Goal: Contribute content: Contribute content

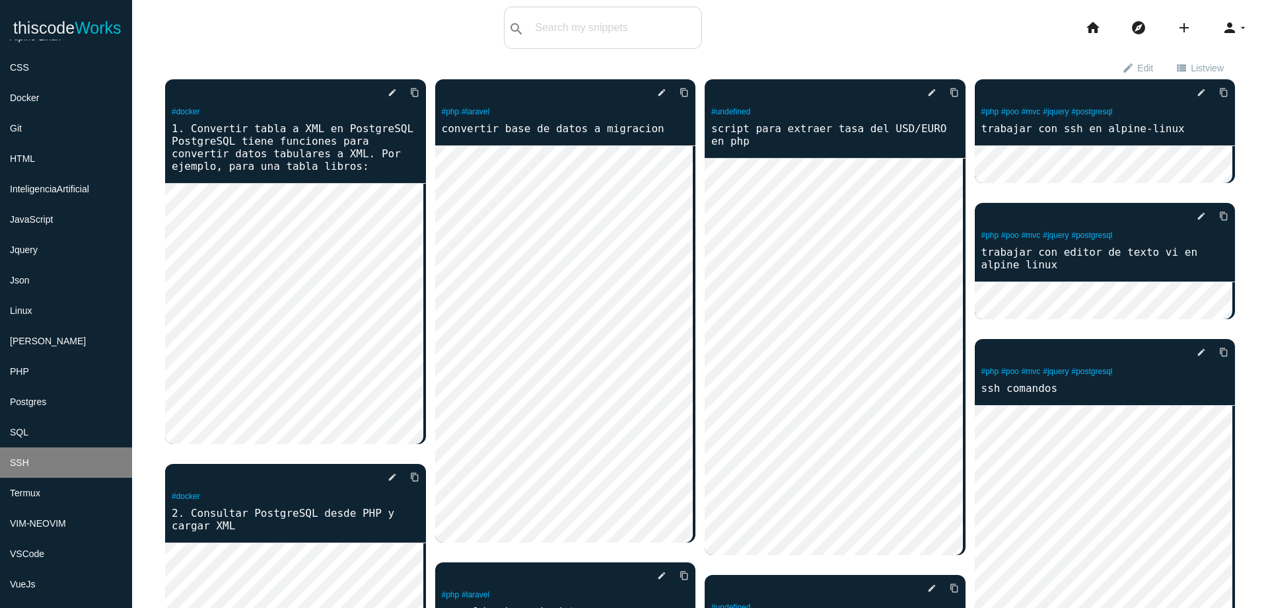
scroll to position [159, 0]
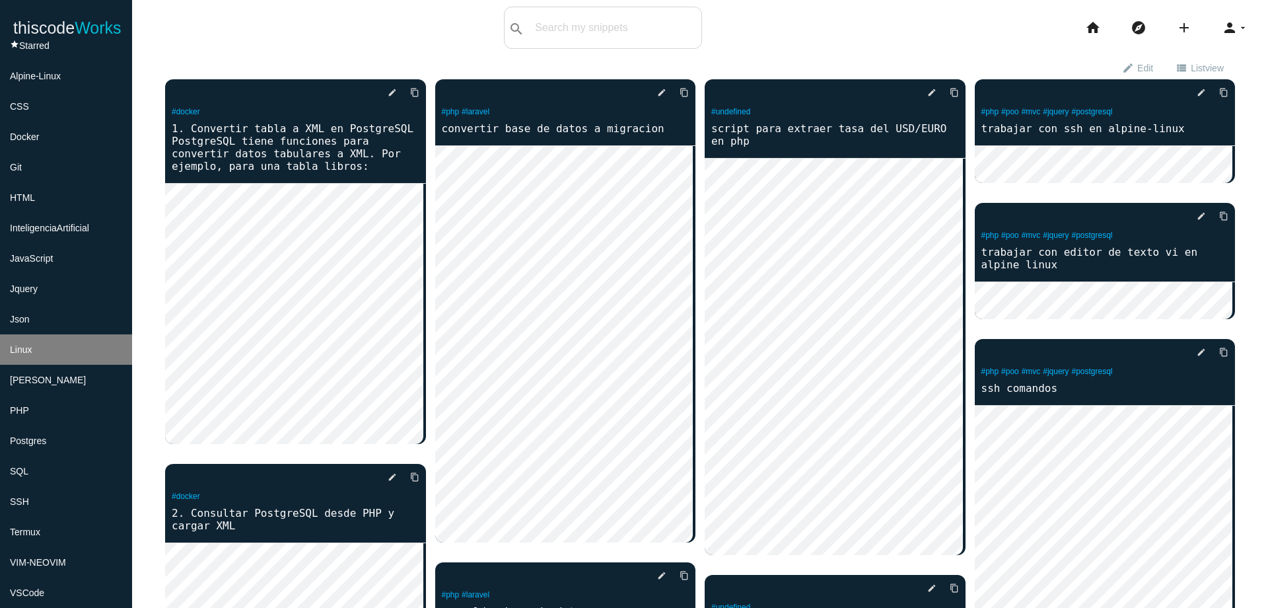
click at [80, 352] on li "Linux" at bounding box center [66, 349] width 132 height 30
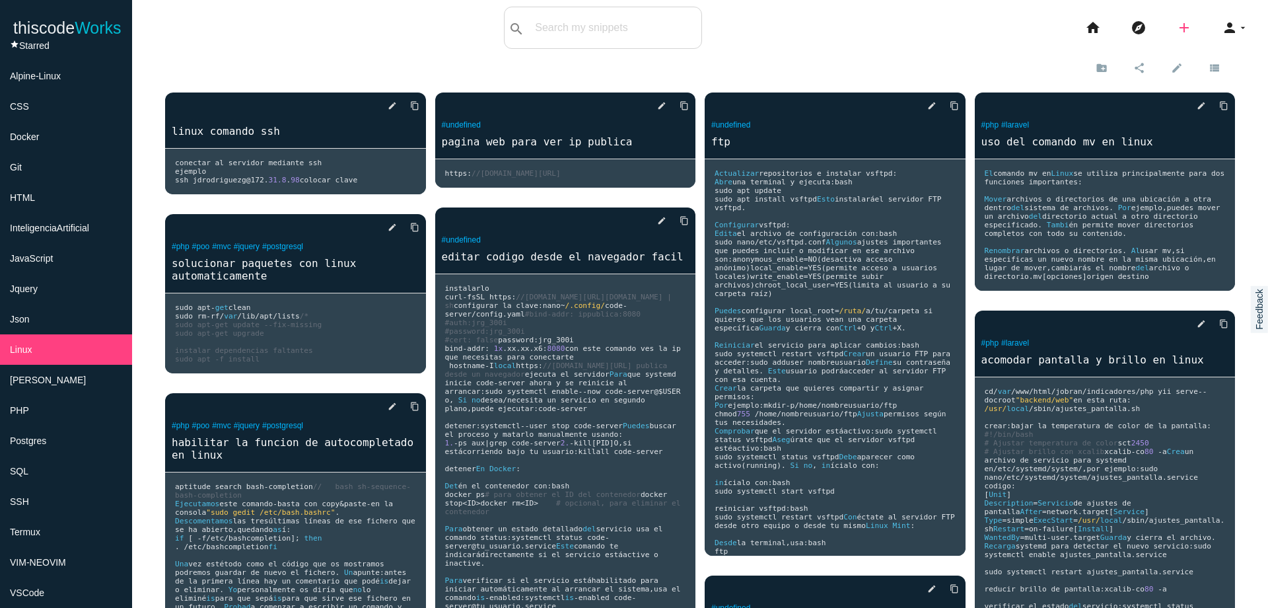
click at [1178, 30] on icon "add" at bounding box center [1185, 28] width 16 height 42
click at [1187, 29] on link "code Snippet" at bounding box center [1213, 23] width 92 height 33
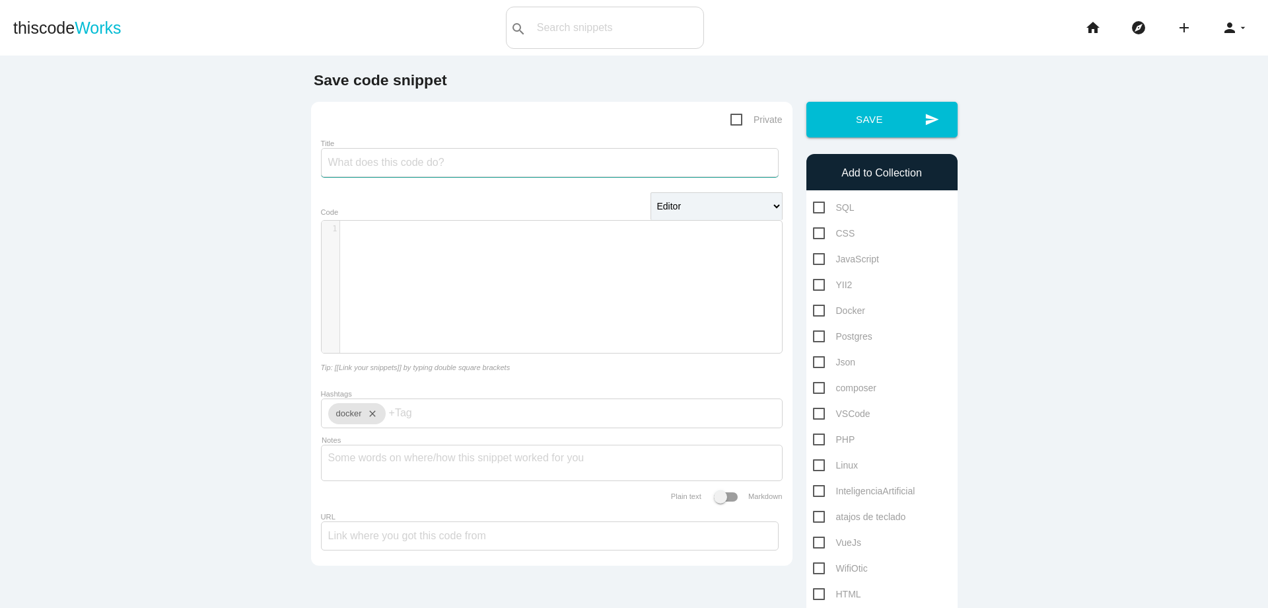
click at [442, 164] on input "Title" at bounding box center [550, 162] width 458 height 29
type input "ver informacion del sistema en linux"
click at [387, 231] on pre "​" at bounding box center [566, 228] width 452 height 11
click at [499, 231] on pre "sudo dmidecode - t processor" at bounding box center [566, 228] width 452 height 11
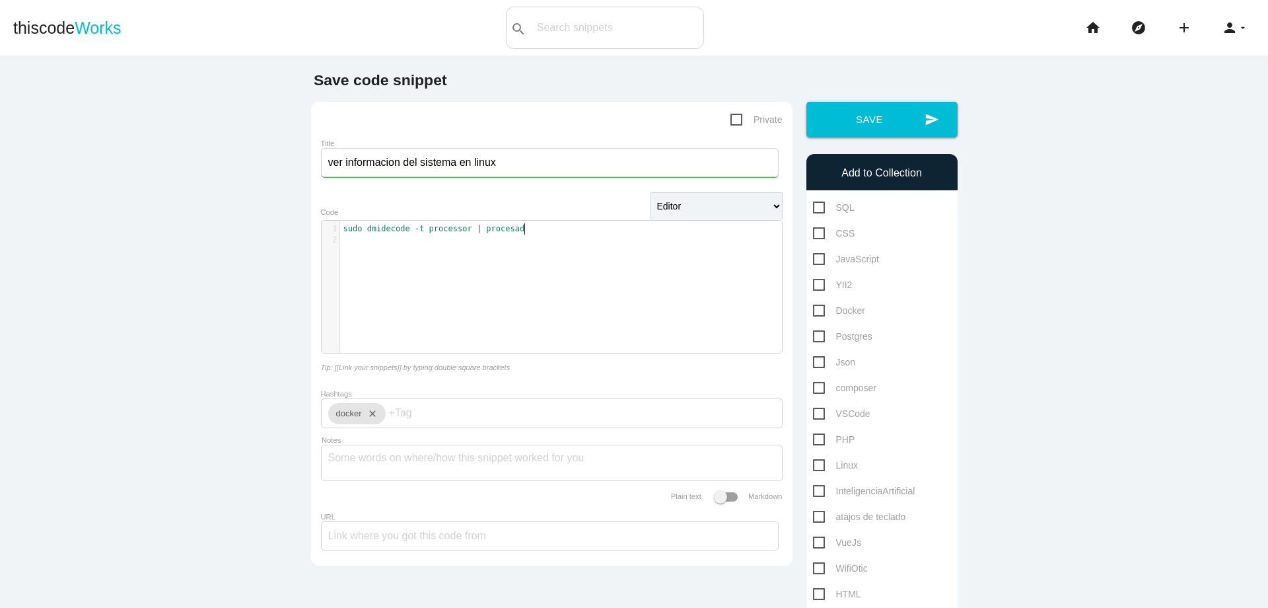
scroll to position [4, 46]
type textarea "| procesador"
click at [344, 231] on span "sudo" at bounding box center [353, 228] width 19 height 9
click at [340, 230] on pre "sudo dmidecode - t processor | procesador" at bounding box center [566, 228] width 452 height 11
paste textarea
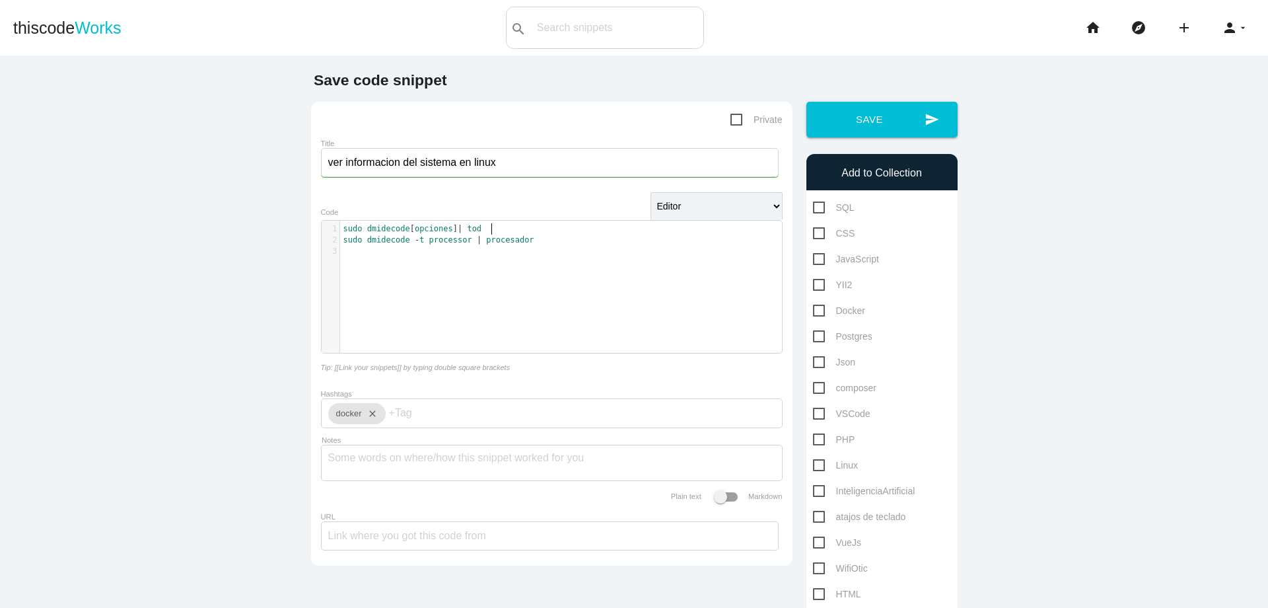
scroll to position [4, 22]
type textarea "| todo"
click at [562, 242] on pre "sudo dmidecode - t processor | procesador" at bounding box center [566, 240] width 452 height 11
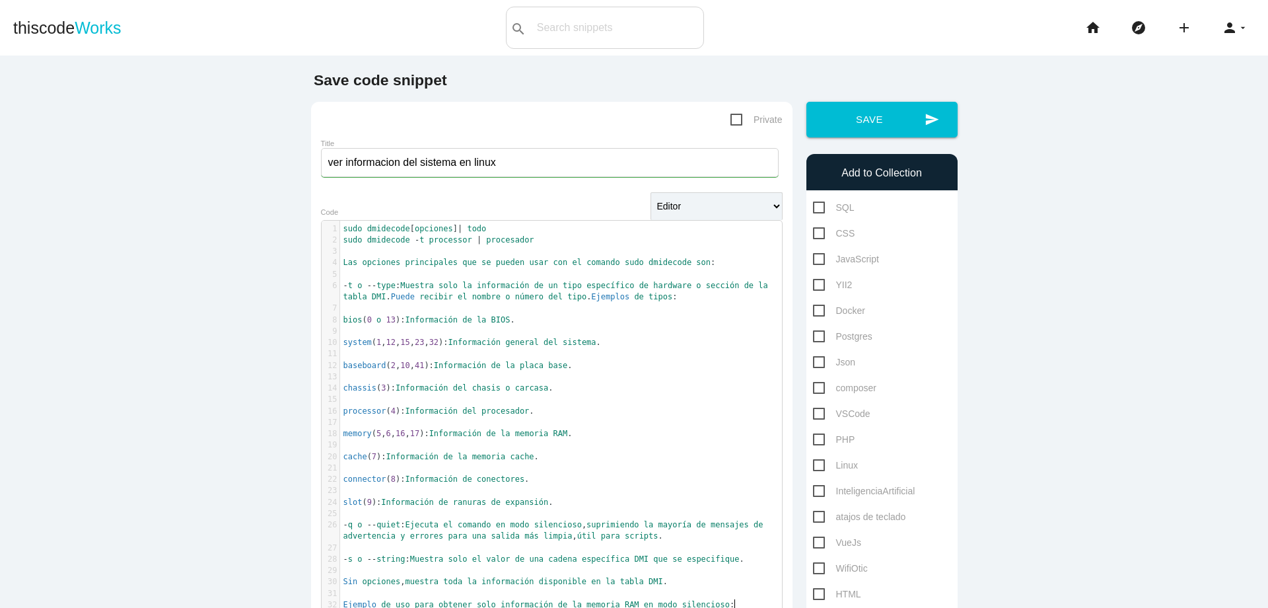
scroll to position [13, 0]
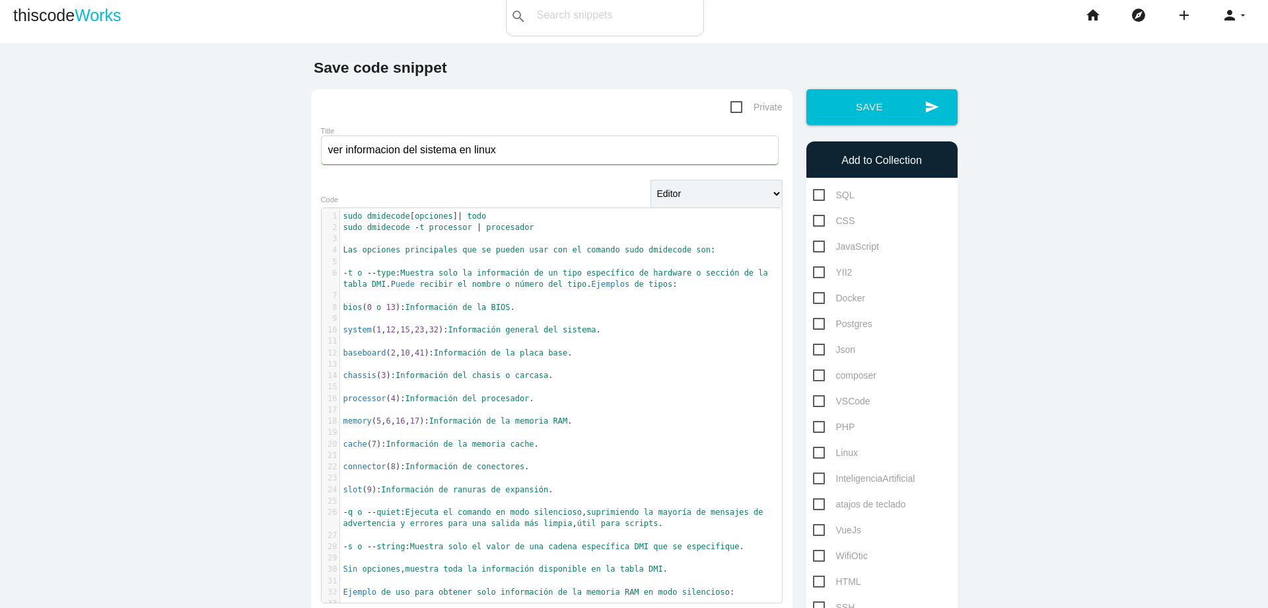
click at [541, 240] on pre "​" at bounding box center [566, 238] width 452 height 11
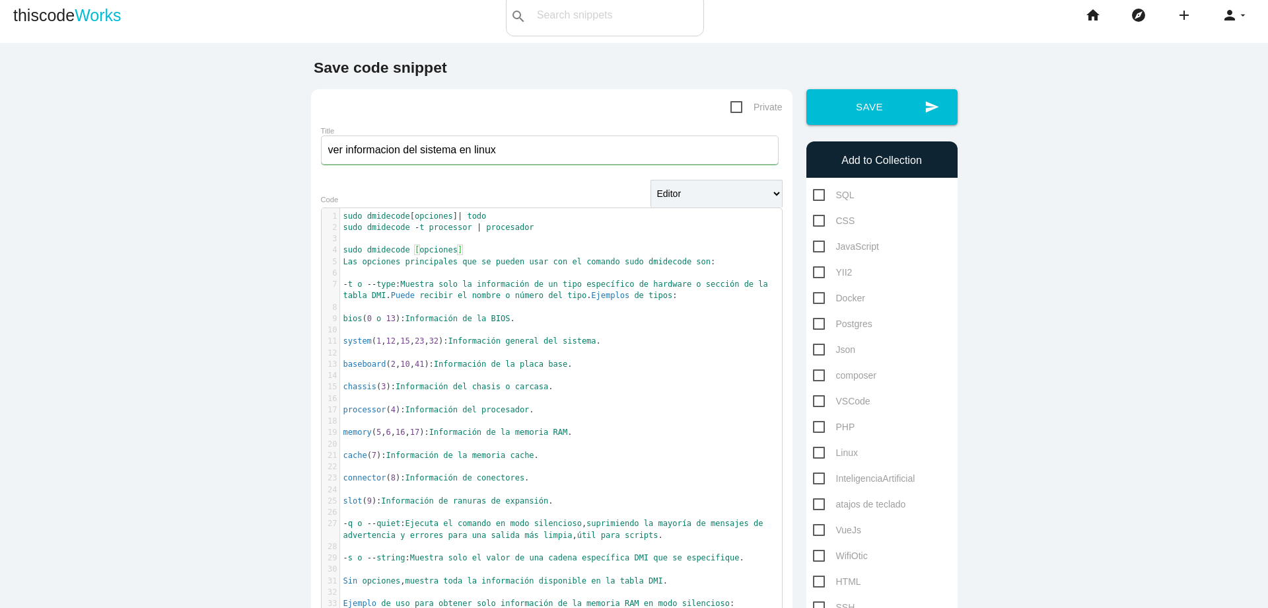
click at [815, 453] on span "Linux" at bounding box center [835, 453] width 45 height 17
click at [815, 453] on input "Linux" at bounding box center [817, 449] width 9 height 9
checkbox input "true"
click at [885, 112] on button "send Save" at bounding box center [882, 107] width 151 height 36
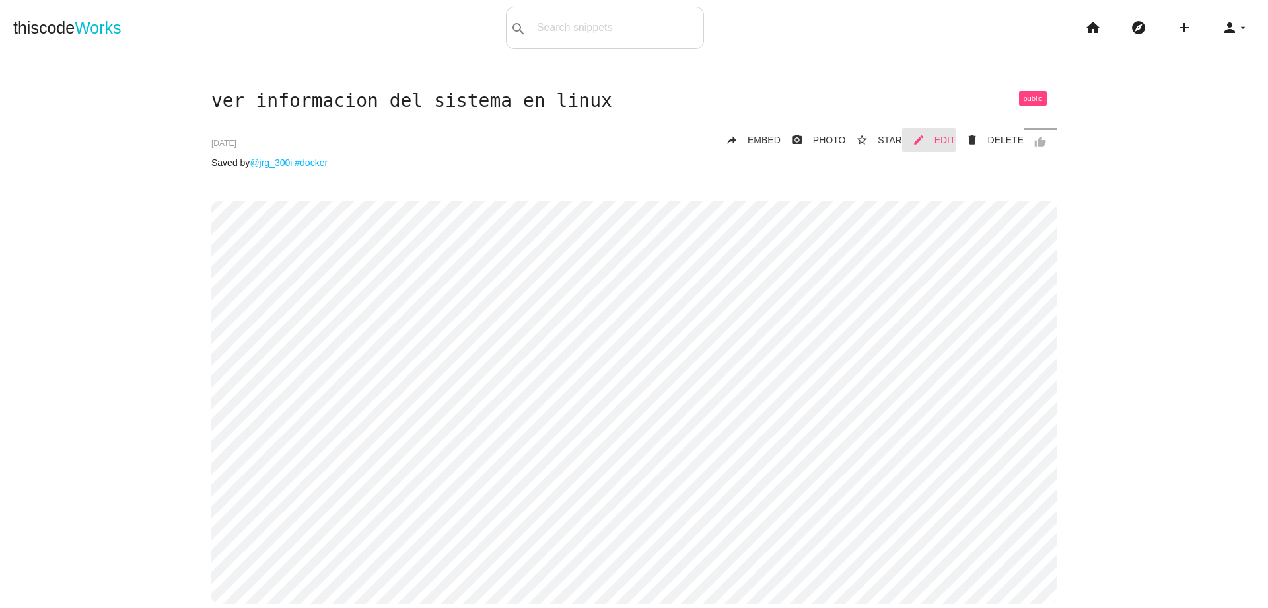
click at [928, 137] on link "mode_edit EDIT" at bounding box center [929, 140] width 54 height 24
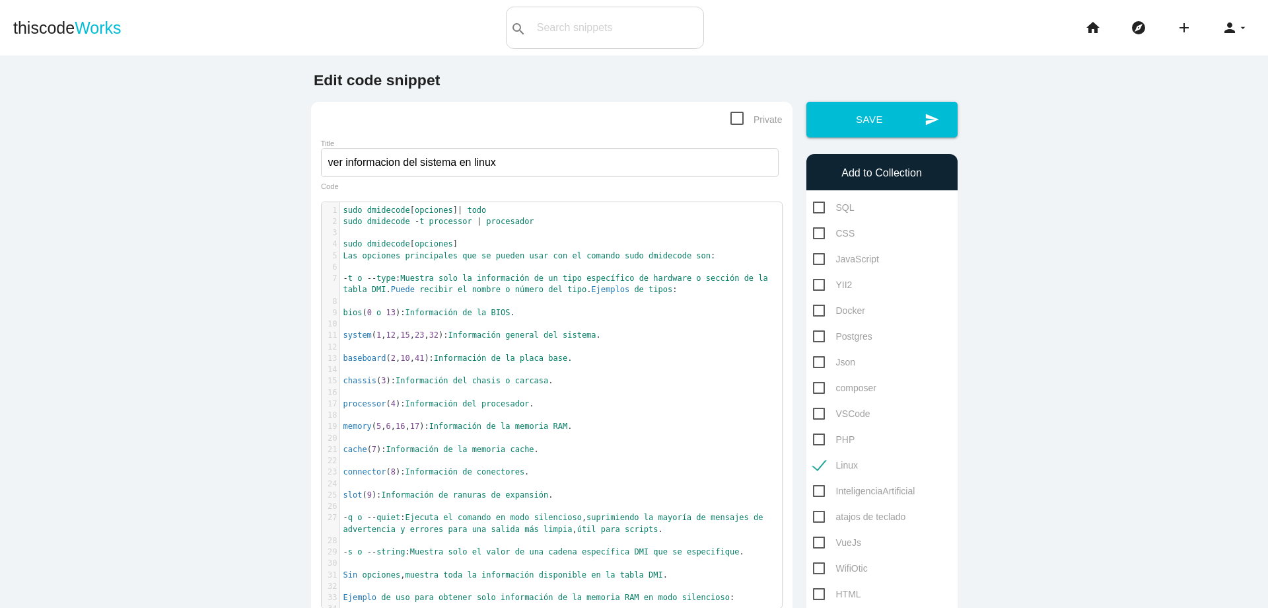
scroll to position [4, 0]
click at [553, 226] on pre "sudo dmidecode - t processor | procesador" at bounding box center [566, 221] width 452 height 11
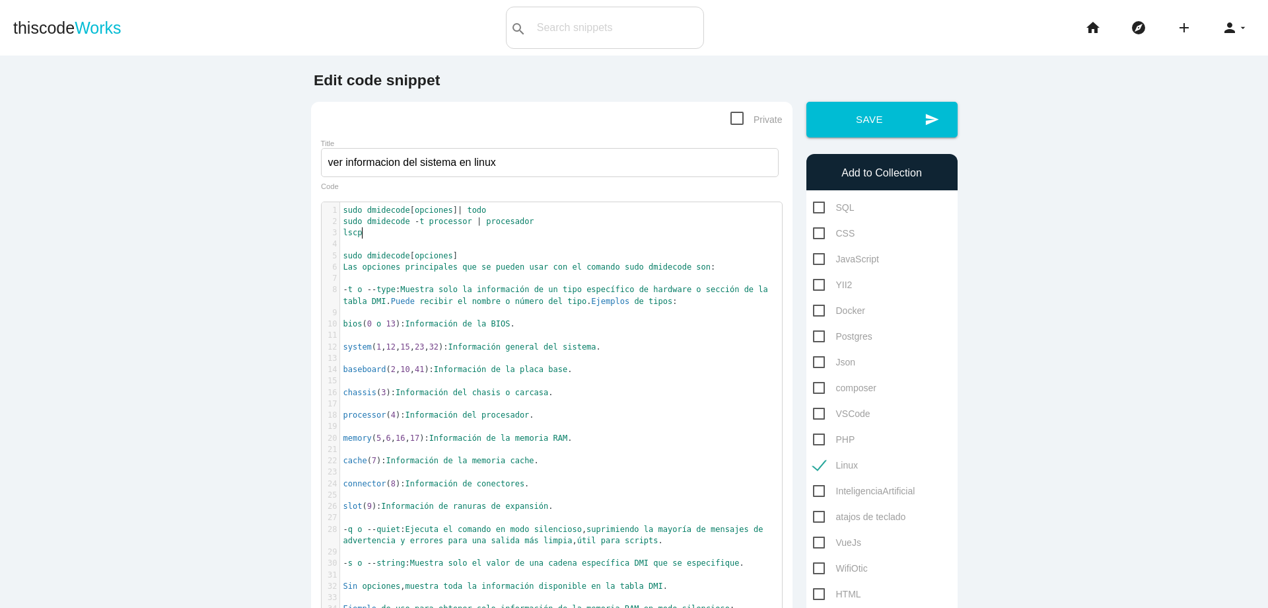
scroll to position [4, 18]
type textarea "lscpu"
type textarea ":"
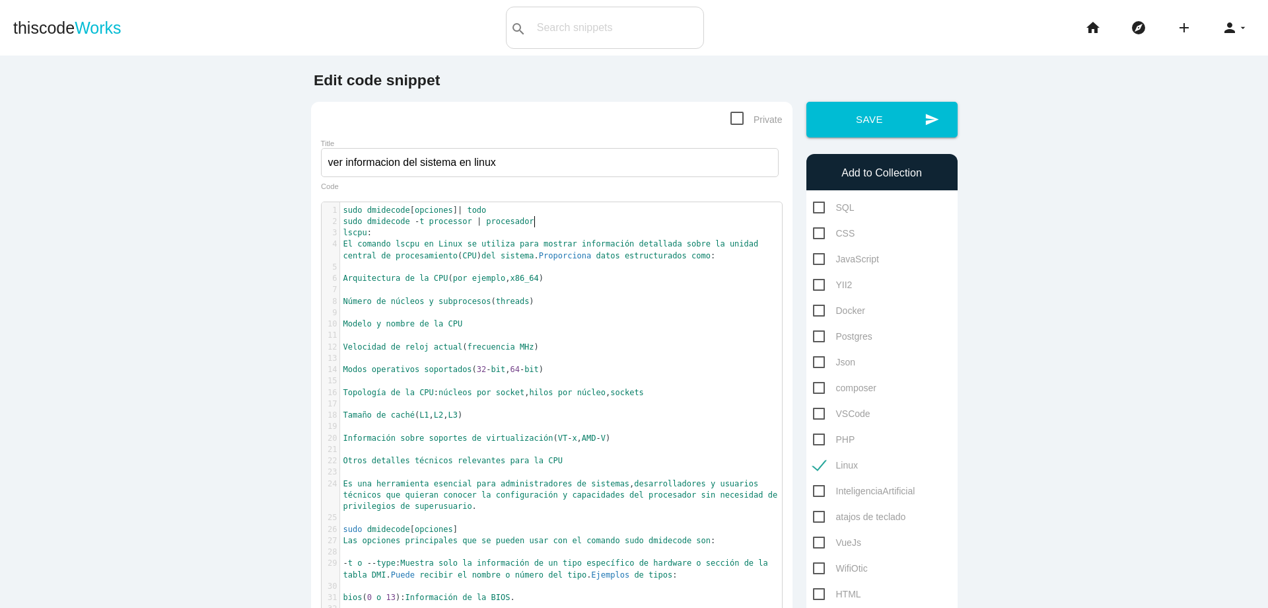
click at [552, 223] on pre "sudo dmidecode - t processor | procesador" at bounding box center [566, 221] width 452 height 11
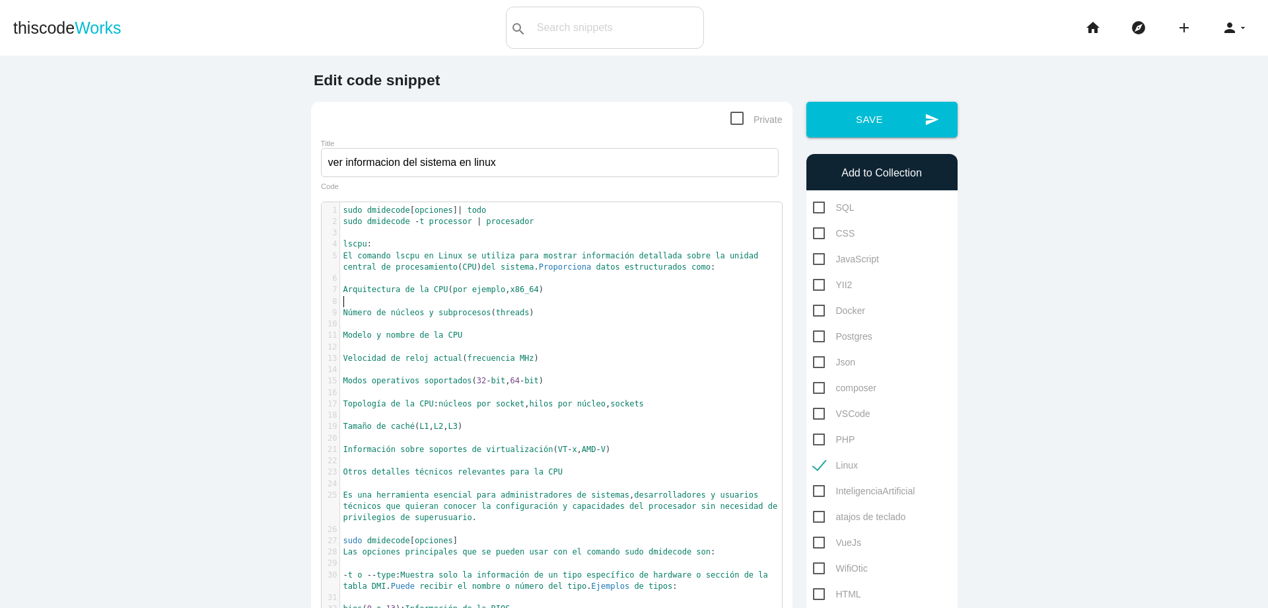
click at [618, 298] on pre "​" at bounding box center [566, 301] width 452 height 11
click at [606, 283] on pre "​" at bounding box center [566, 278] width 452 height 11
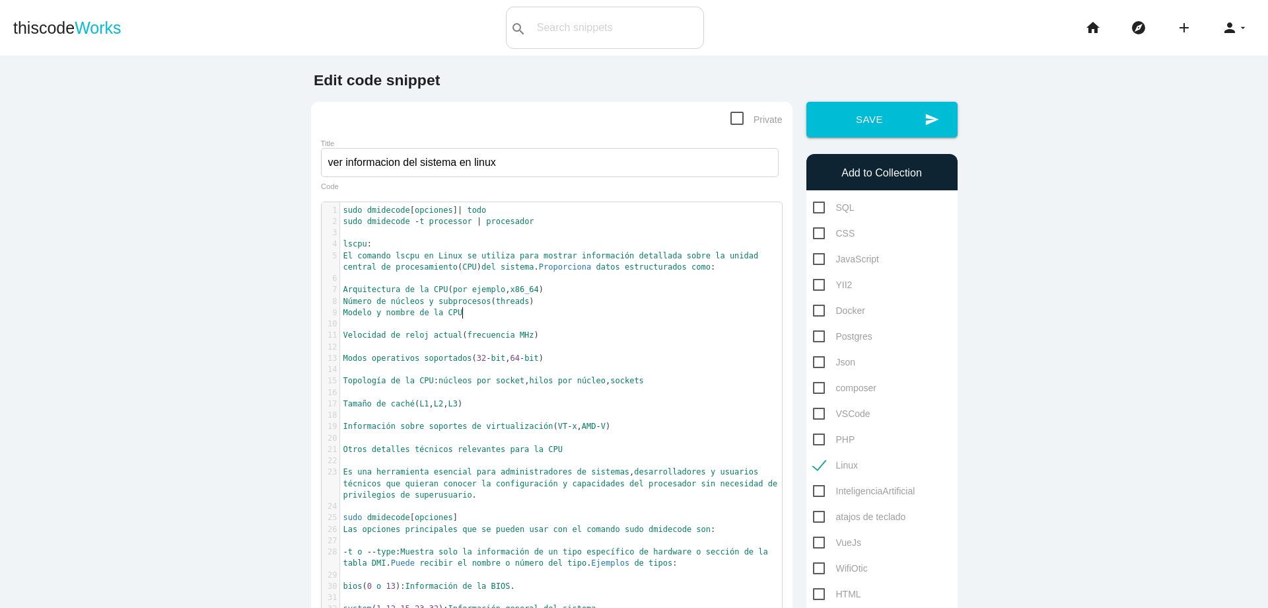
click at [551, 314] on pre "Modelo y nombre de la CPU" at bounding box center [566, 312] width 452 height 11
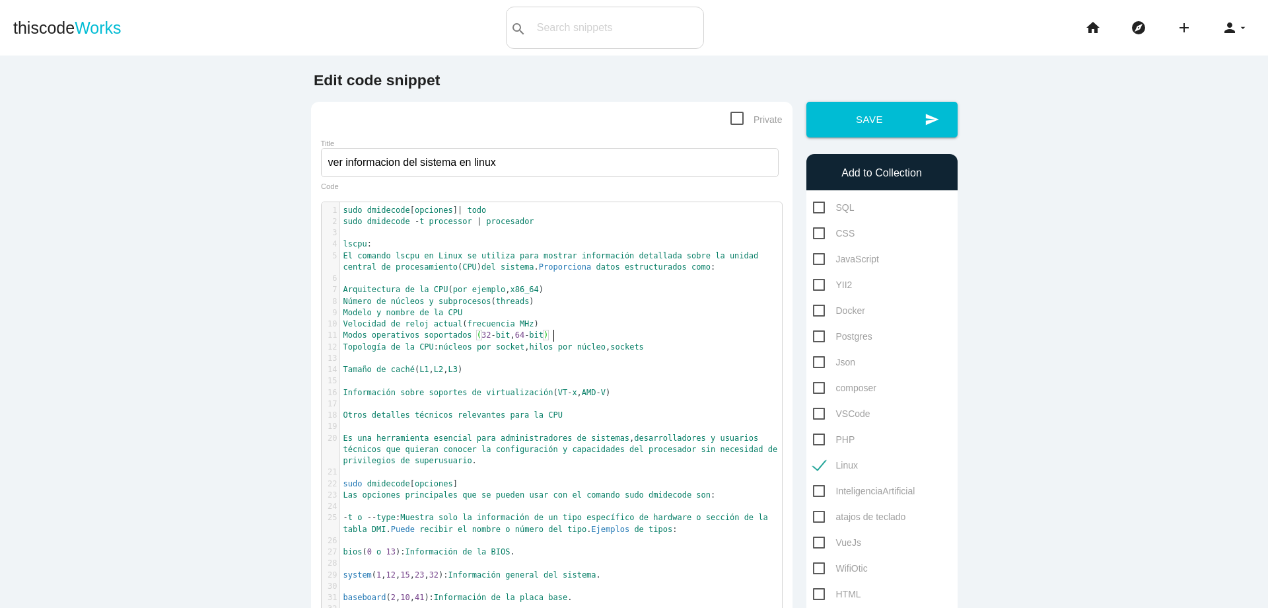
click at [663, 346] on pre "Topología de la CPU : núcleos por socket , hilos por núcleo , sockets" at bounding box center [566, 347] width 452 height 11
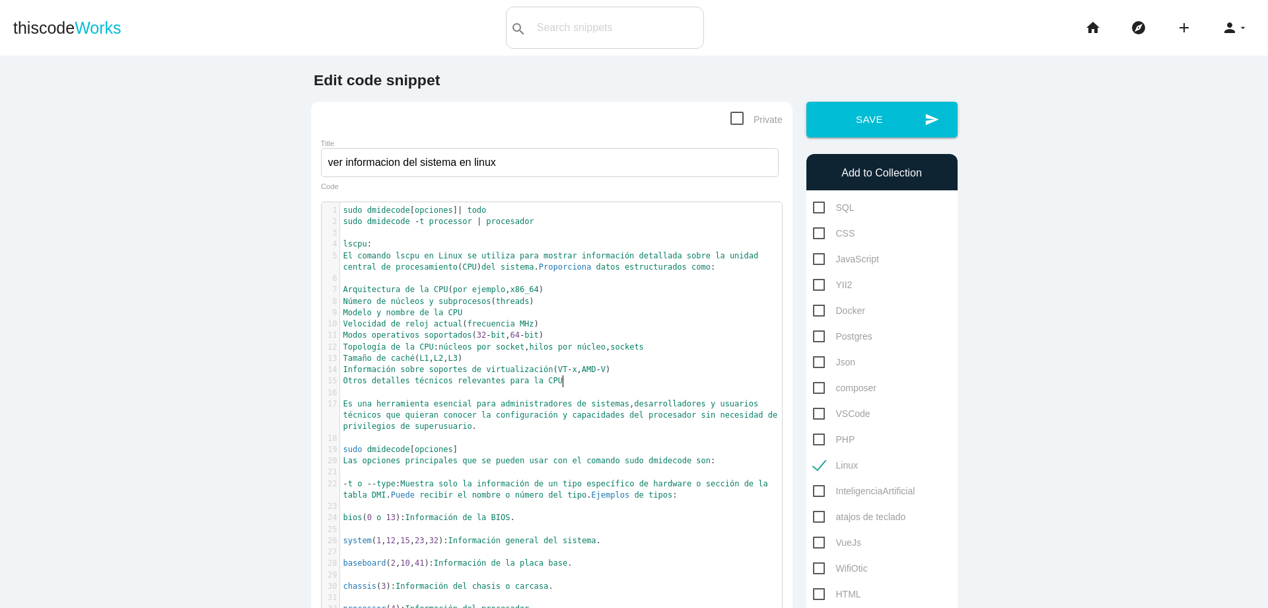
click at [587, 383] on pre "Otros detalles técnicos relevantes para la CPU" at bounding box center [566, 380] width 452 height 11
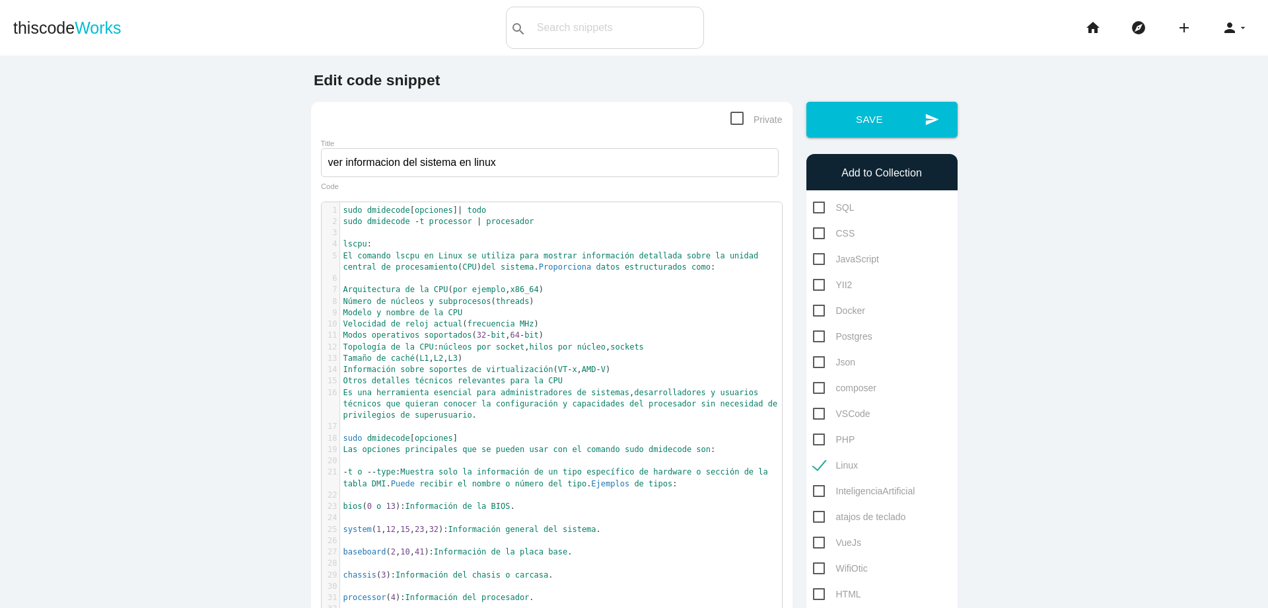
click at [344, 394] on span "Es" at bounding box center [348, 392] width 9 height 9
type textarea "-"
click at [1042, 163] on main "Edit code snippet Private Title ver informacion del sistema en linux ​ x 1 sudo…" at bounding box center [634, 536] width 1268 height 962
click at [458, 463] on pre "​" at bounding box center [566, 460] width 452 height 11
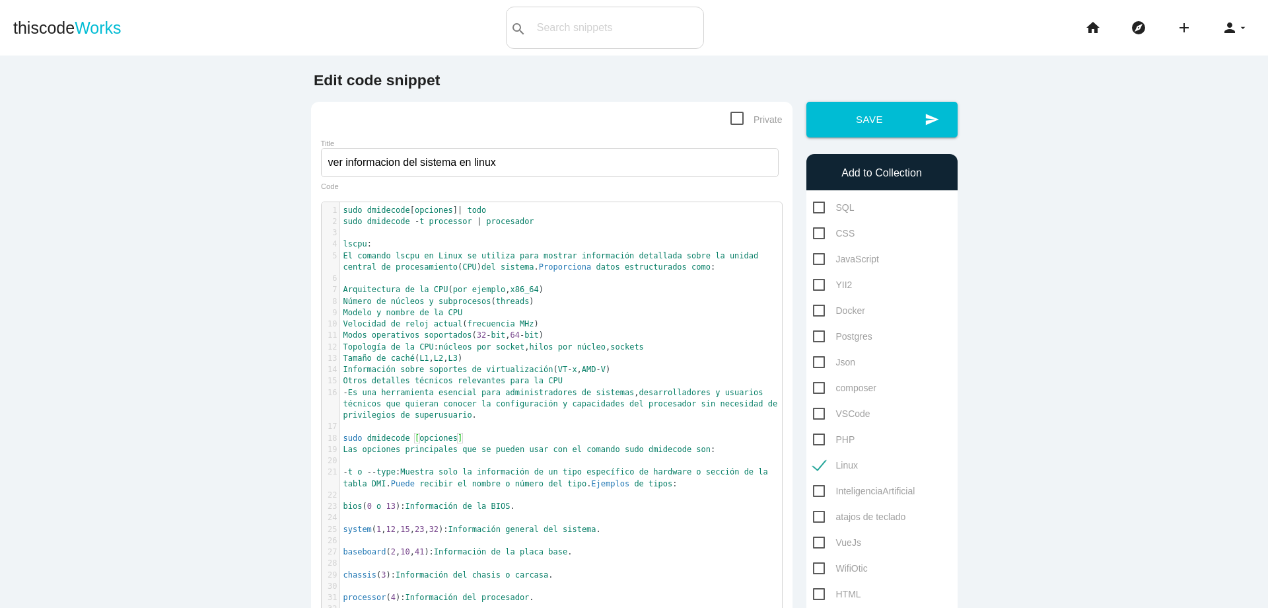
type textarea "sudo dmidecode [opciones]"
click at [497, 416] on pre "- Es una herramienta esencial para administradores de sistemas , desarrolladore…" at bounding box center [566, 404] width 452 height 34
click at [369, 425] on pre "​" at bounding box center [566, 426] width 452 height 11
click at [725, 453] on pre "Las opciones principales que se pueden usar con el comando sudo dmidecode son :" at bounding box center [566, 449] width 452 height 11
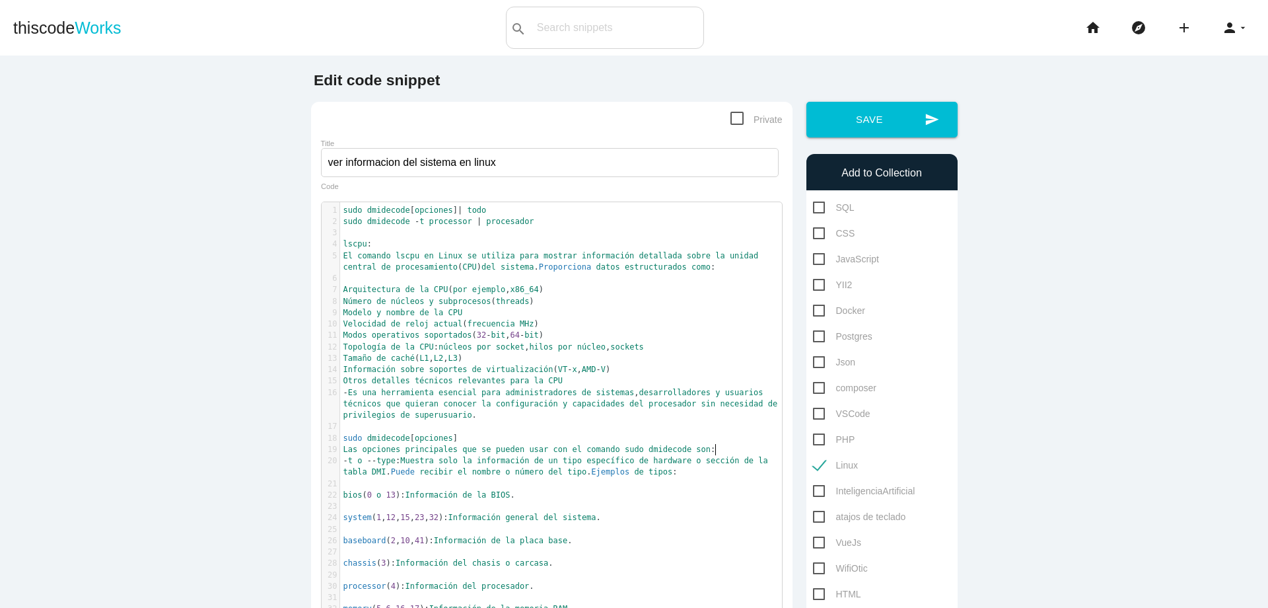
click at [544, 499] on pre "bios ( 0 o 13 ): Información de la BIOS ." at bounding box center [566, 495] width 452 height 11
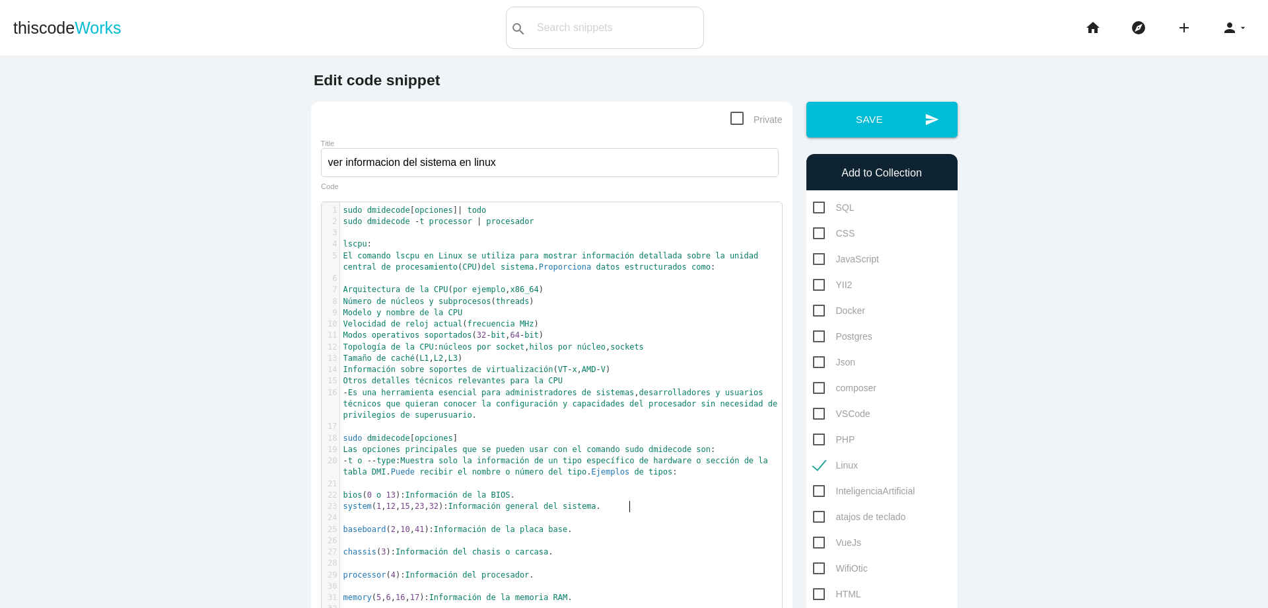
click at [638, 510] on pre "system ( 1 , 12 , 15 , 23 , 32 ): Información general del sistema ." at bounding box center [566, 506] width 452 height 11
click at [601, 524] on pre "​" at bounding box center [566, 529] width 452 height 11
click at [580, 532] on pre "chassis ( 3 ): Información del chasis o carcasa ." at bounding box center [566, 529] width 452 height 11
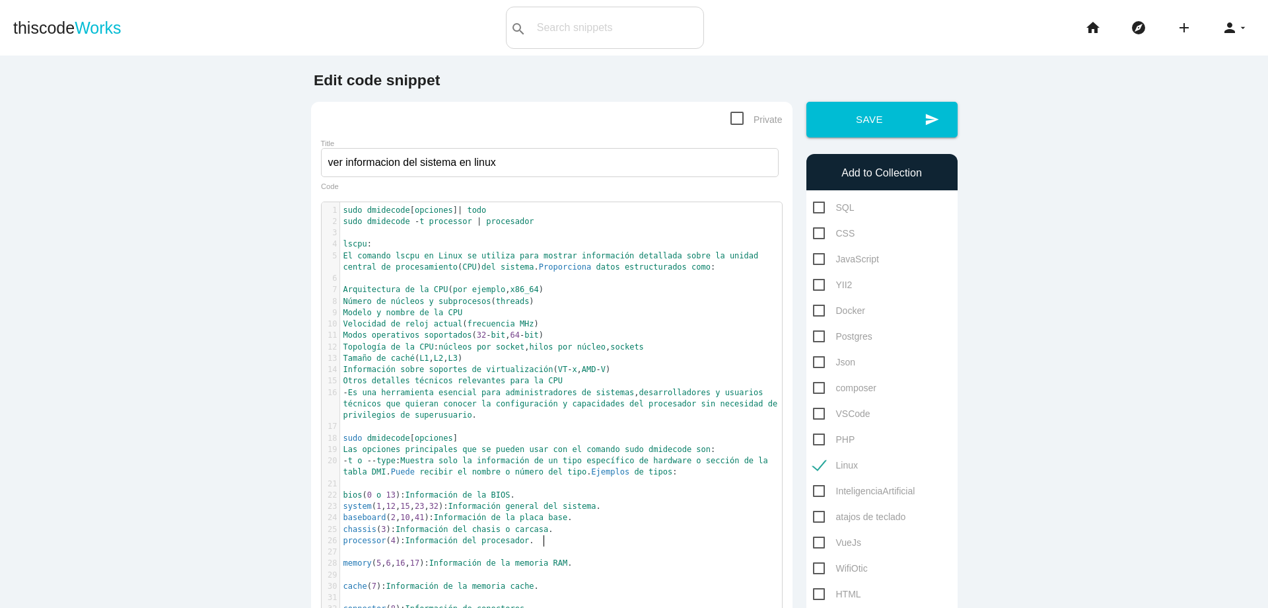
click at [566, 540] on pre "processor ( 4 ): Información del procesador ." at bounding box center [566, 540] width 452 height 11
type textarea "memory (5, 6, 16, 17): Información de la memoria RAM."
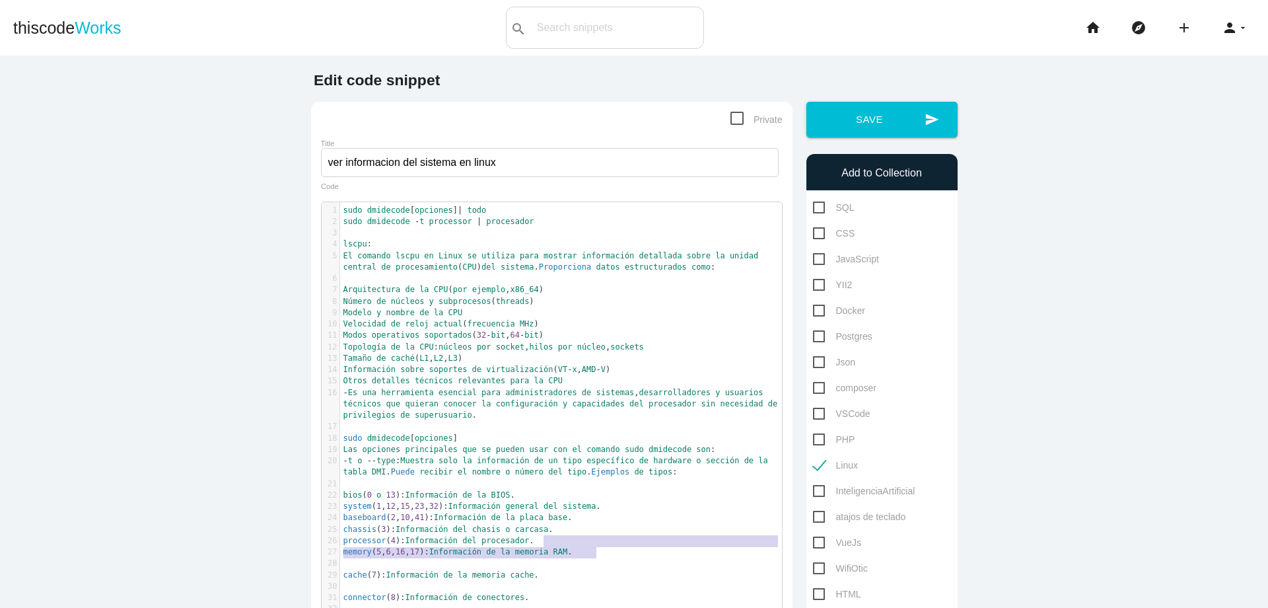
click at [608, 547] on pre "memory ( 5 , 6 , 16 , 17 ): Información de la memoria RAM ." at bounding box center [566, 551] width 452 height 11
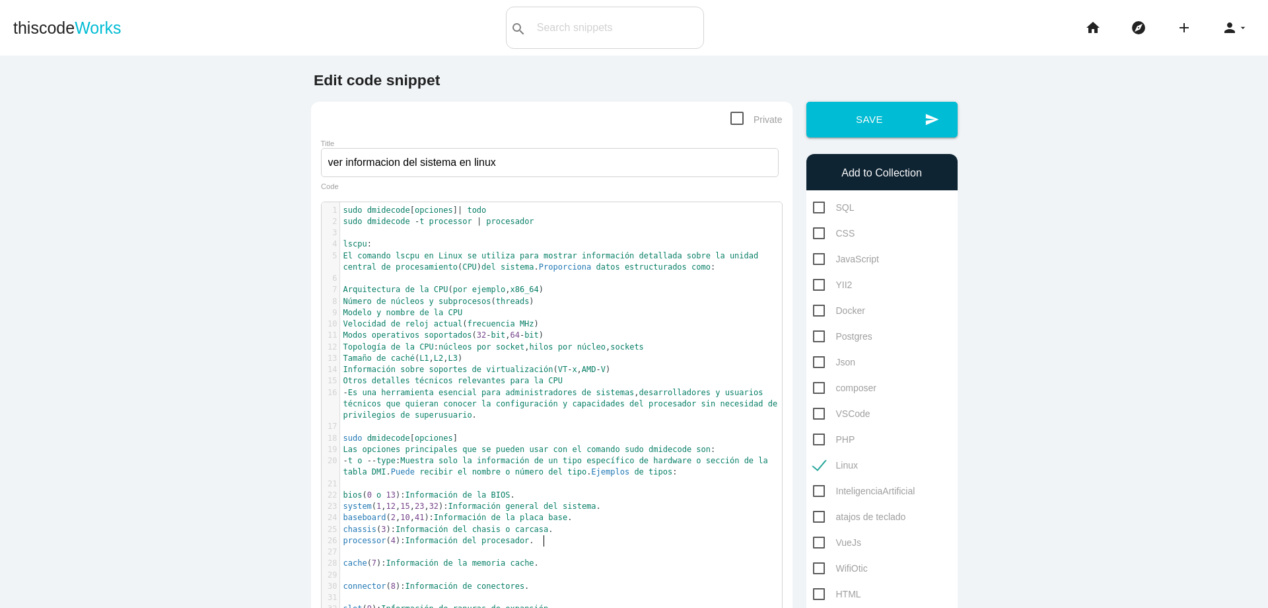
type textarea "memory (5, 6, 16, 17): Información de la memoria RAM."
click at [608, 551] on pre "memory ( 5 , 6 , 16 , 17 ): Información de la memoria RAM ." at bounding box center [566, 551] width 452 height 11
click at [568, 568] on pre "cache ( 7 ): Información de la memoria cache ." at bounding box center [566, 563] width 452 height 11
click at [567, 569] on pre "connector ( 8 ): Información de conectores ." at bounding box center [566, 574] width 452 height 11
click at [564, 577] on pre "connector ( 8 ): Información de conectores ." at bounding box center [566, 574] width 452 height 11
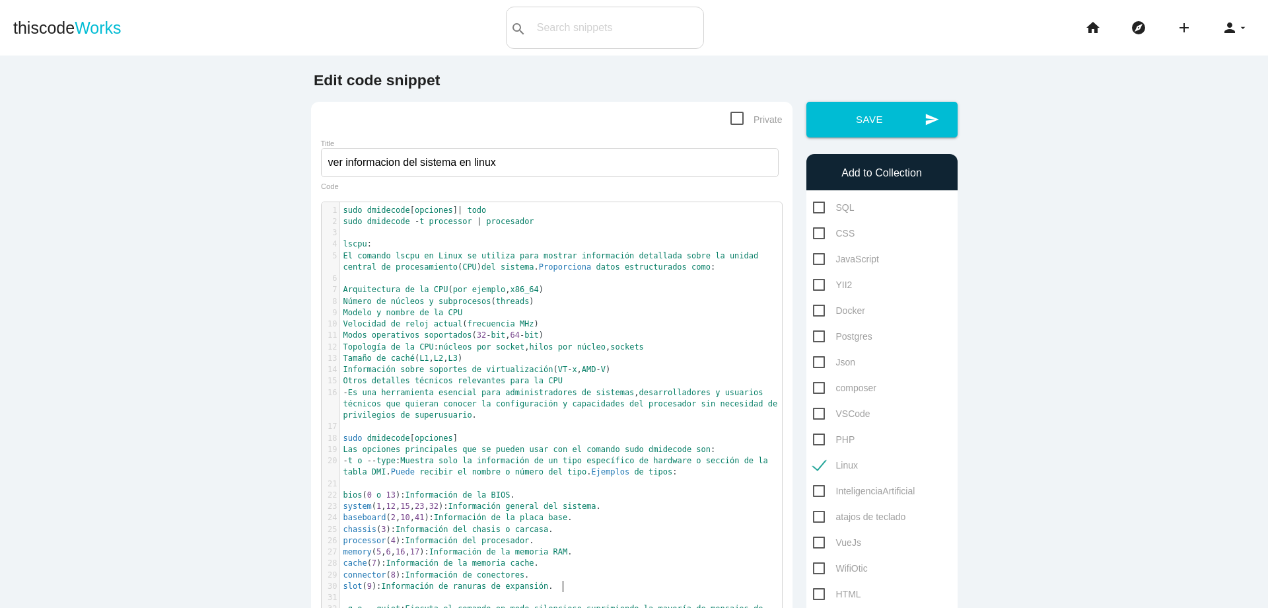
click at [576, 585] on pre "slot ( 9 ): Información de ranuras de expansión ." at bounding box center [566, 586] width 452 height 11
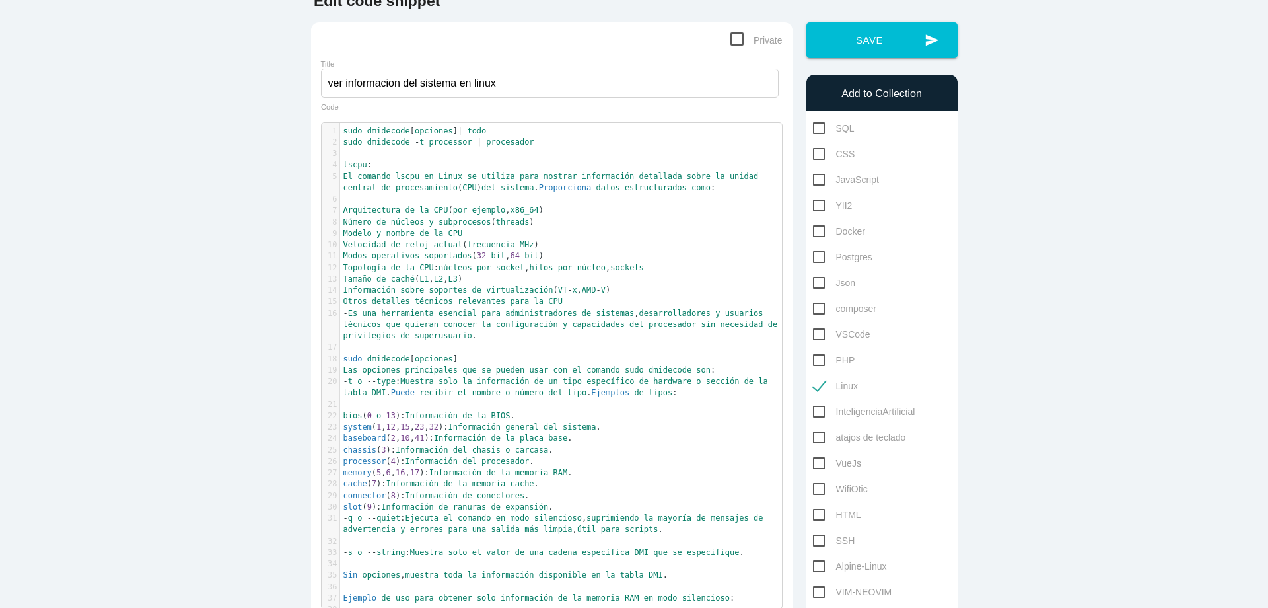
click at [679, 531] on pre "- q o -- quiet : Ejecuta el comando en modo silencioso , suprimiendo la mayoría…" at bounding box center [566, 524] width 452 height 23
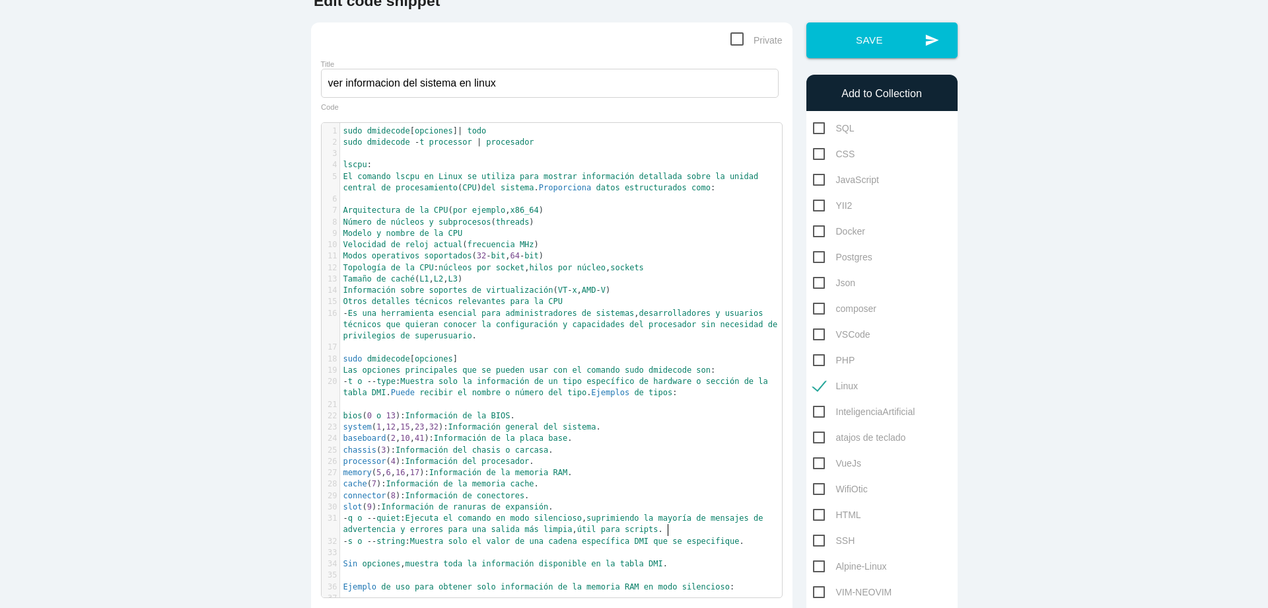
scroll to position [159, 0]
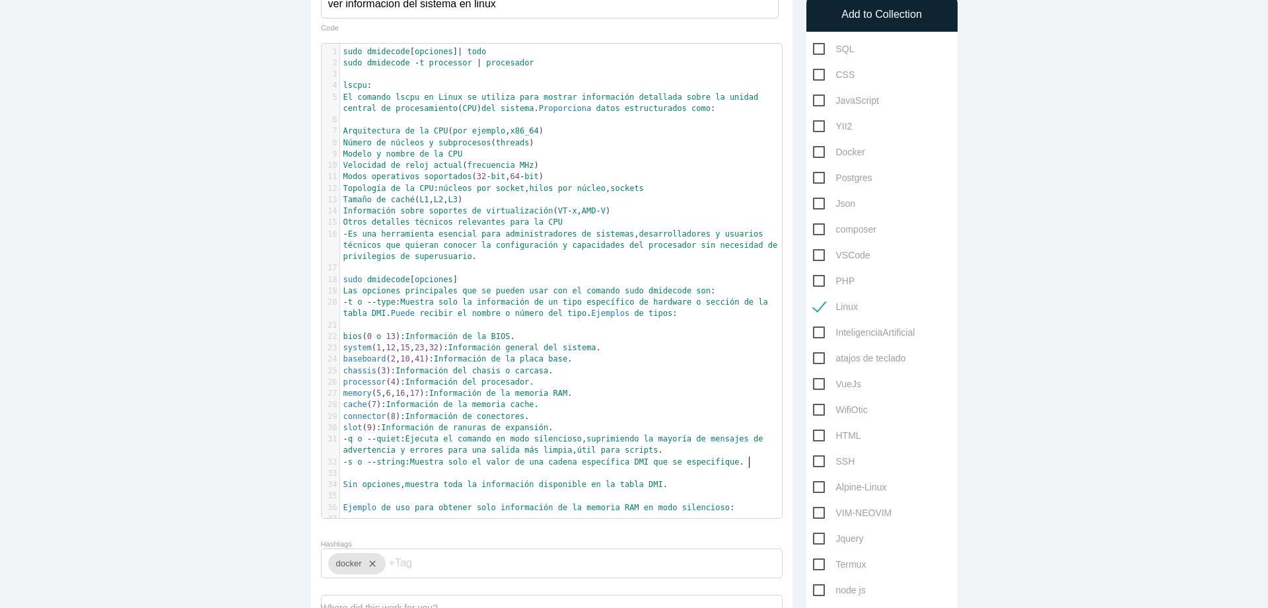
click at [754, 466] on pre "- s o -- string : Muestra solo el valor de una cadena específica DMI que se esp…" at bounding box center [566, 462] width 452 height 11
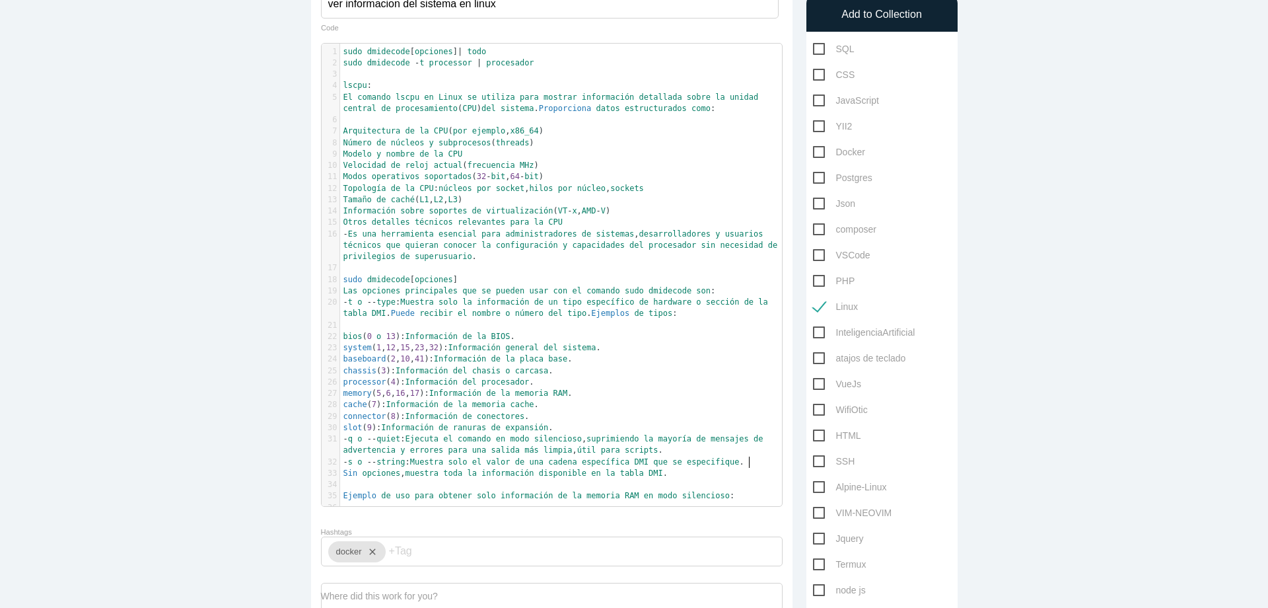
click at [694, 474] on pre "Sin opciones , muestra toda la información disponible en la tabla DMI ." at bounding box center [566, 473] width 452 height 11
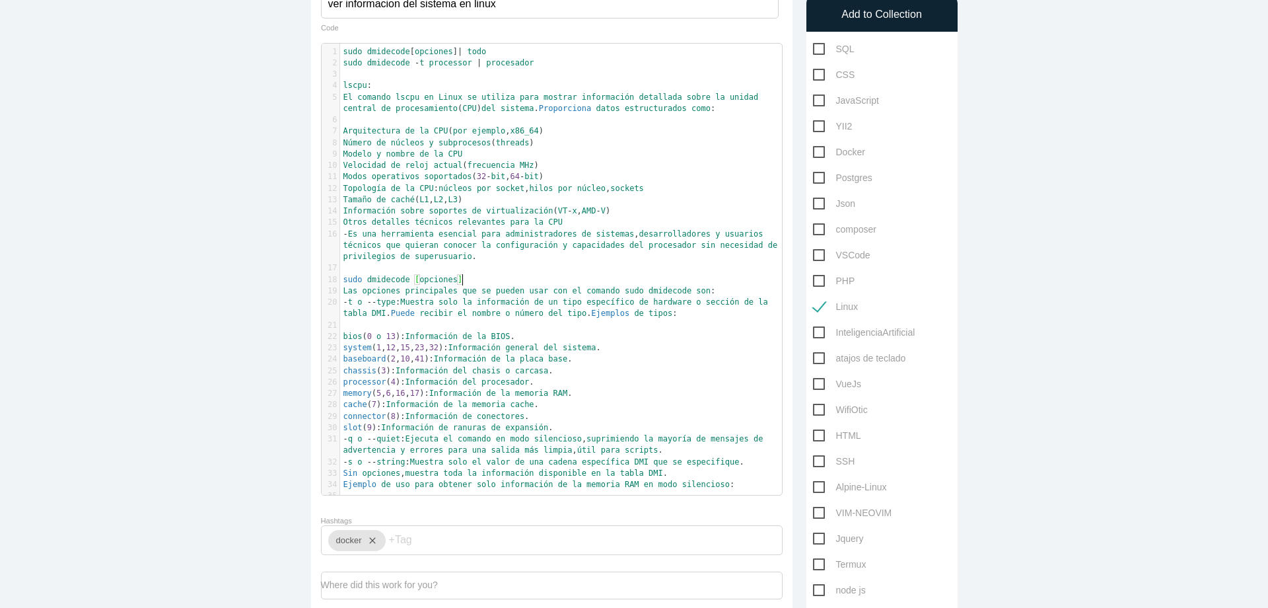
type textarea "sudo dmidecode [opciones]"
click at [725, 291] on pre "Las opciones principales que se pueden usar con el comando sudo dmidecode son :" at bounding box center [566, 290] width 452 height 11
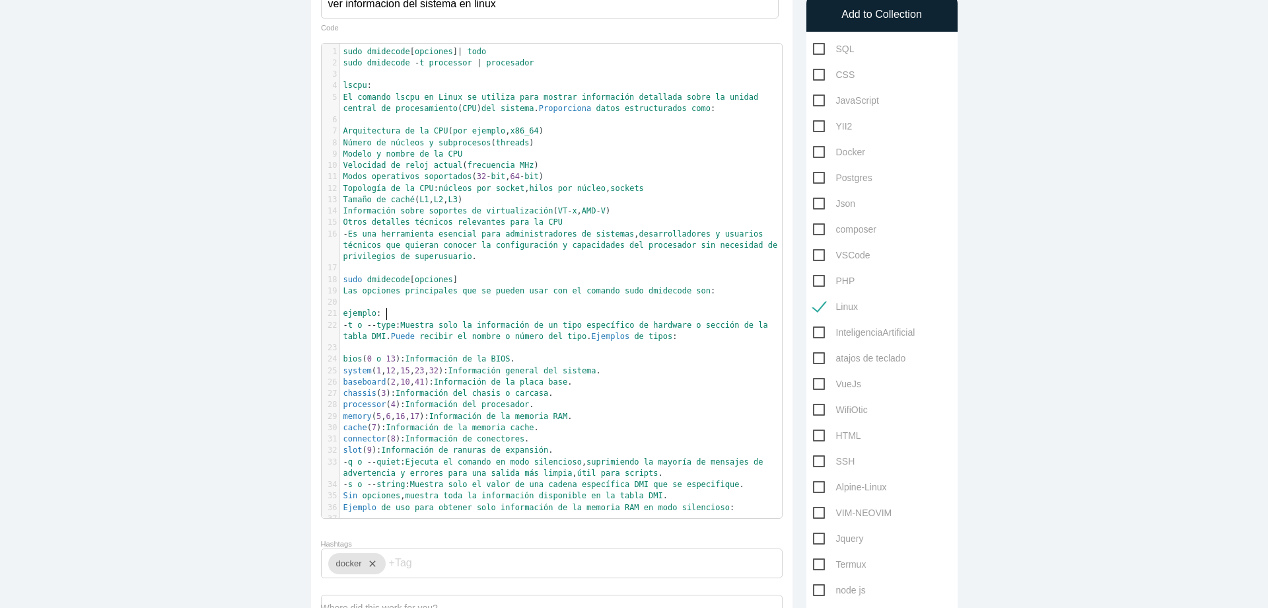
scroll to position [4, 32]
paste textarea "]"
type textarea "-t bios"
click at [523, 318] on pre "ejemplo : sudo dmidecode - t bios" at bounding box center [566, 313] width 452 height 11
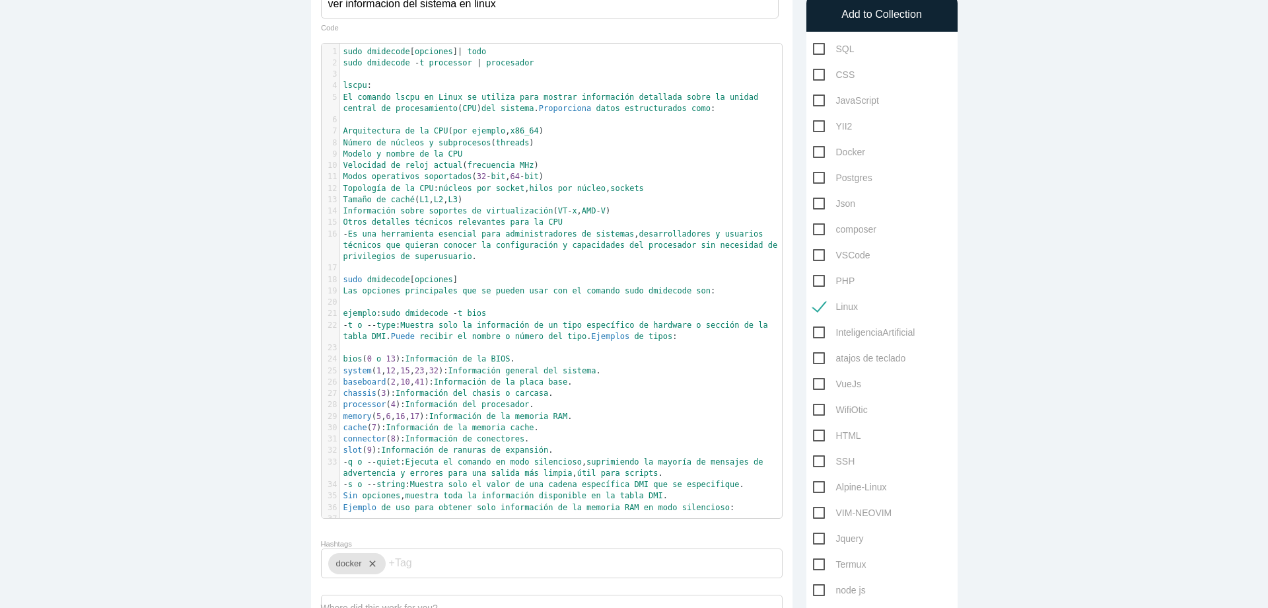
type textarea ","
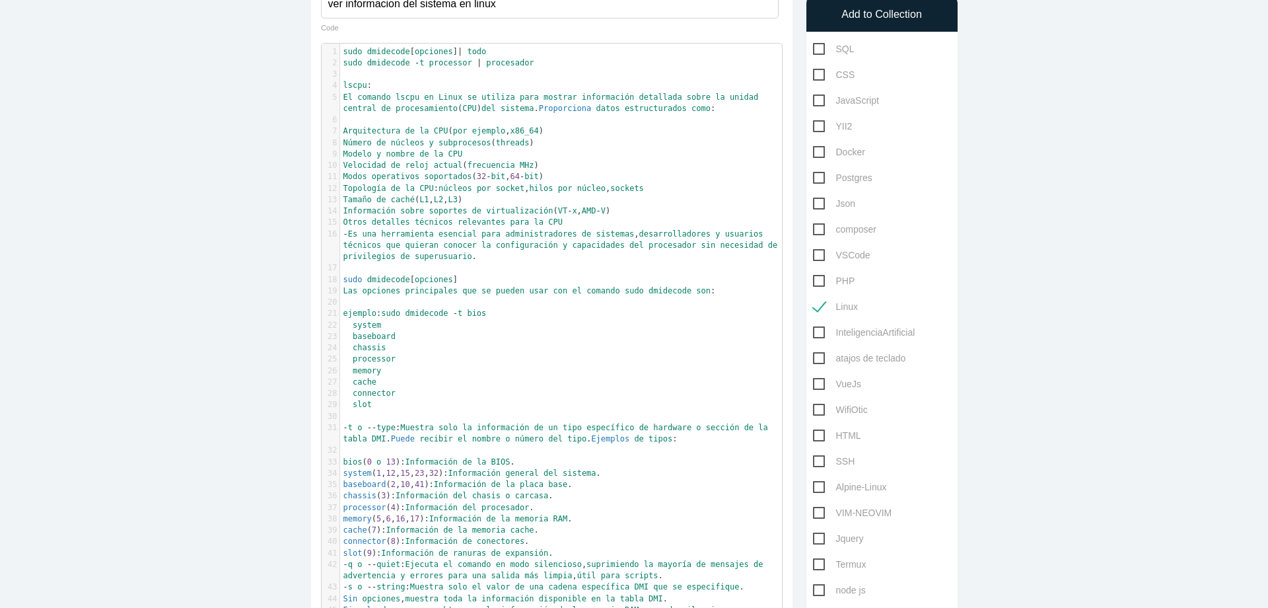
type textarea "\"
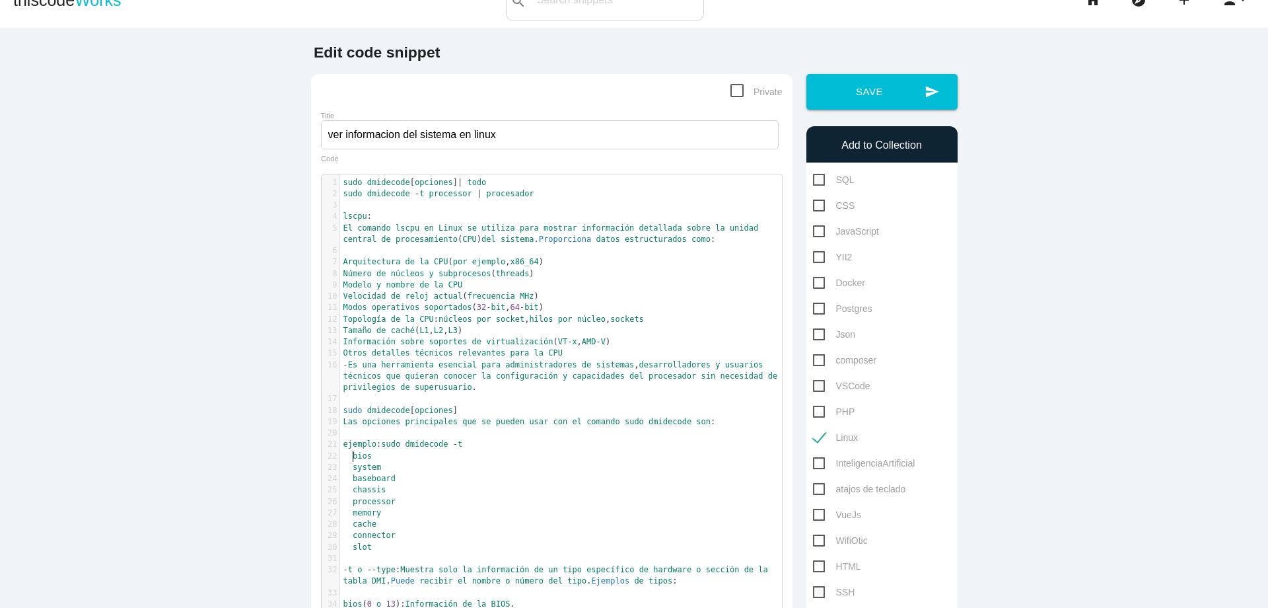
scroll to position [0, 0]
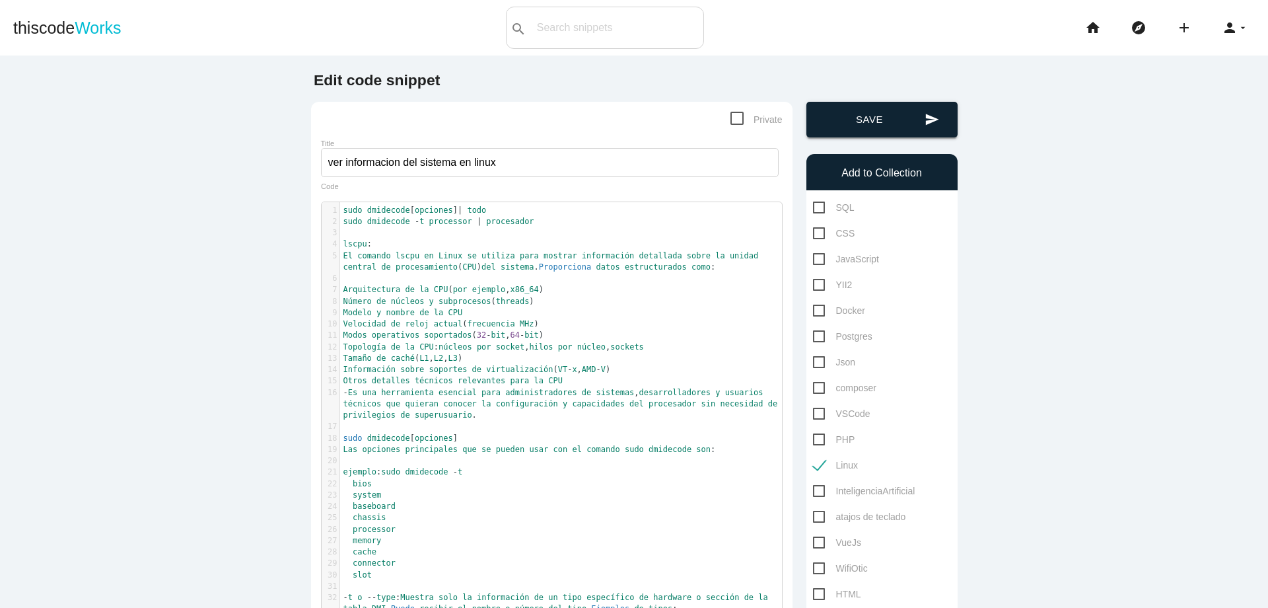
click at [881, 122] on button "send Save" at bounding box center [882, 120] width 151 height 36
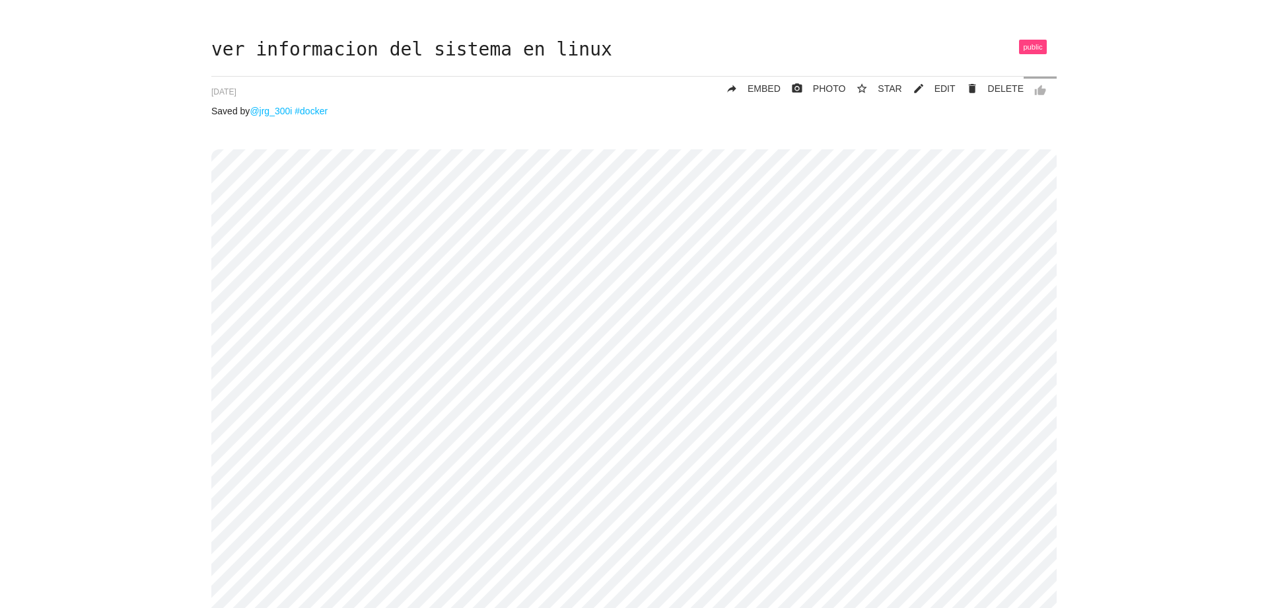
scroll to position [79, 0]
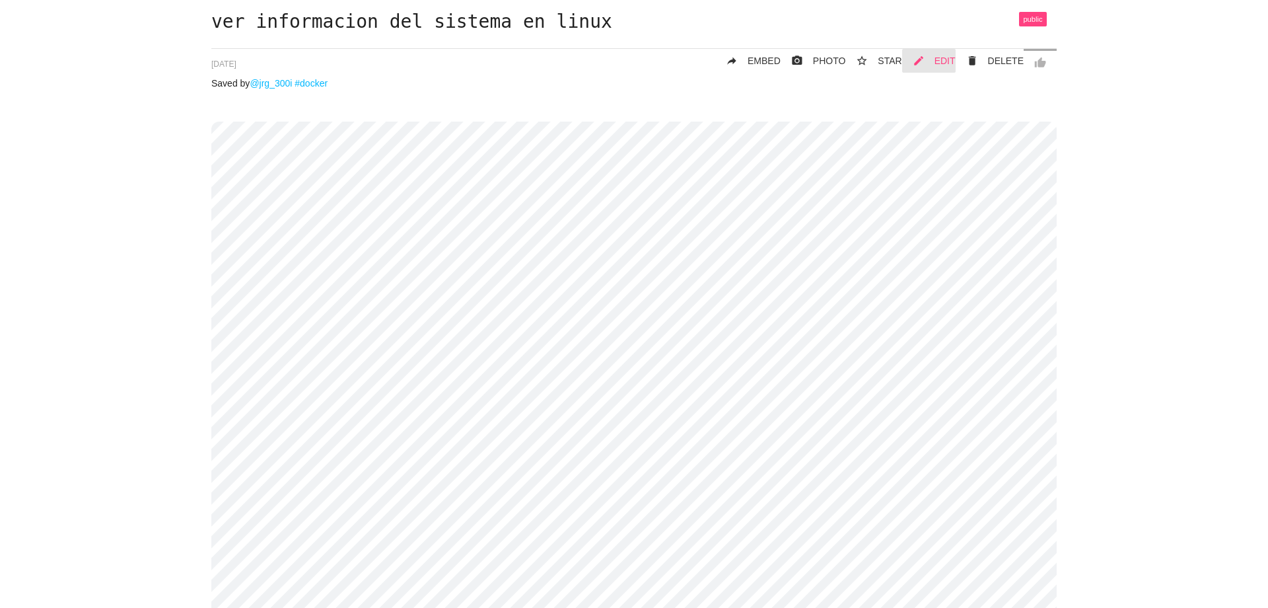
click at [940, 64] on span "EDIT" at bounding box center [945, 60] width 21 height 11
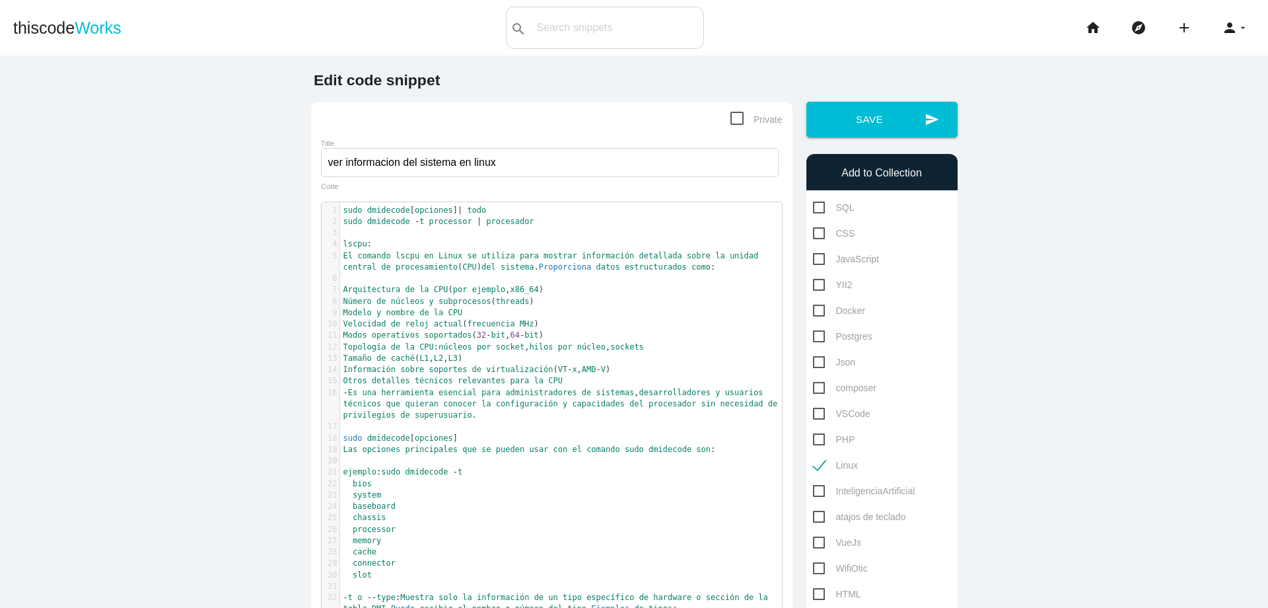
scroll to position [4, 0]
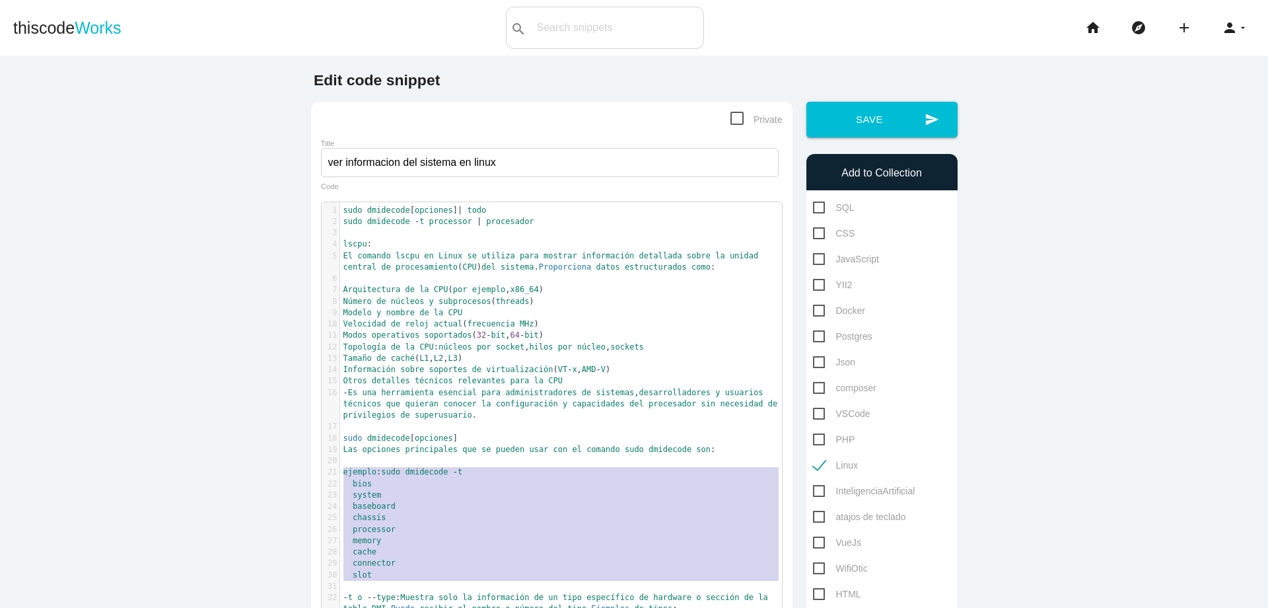
drag, startPoint x: 339, startPoint y: 474, endPoint x: 398, endPoint y: 585, distance: 126.5
click at [398, 585] on div "1 sudo dmidecode [ opciones ] | todo 2 sudo dmidecode - t processor | procesado…" at bounding box center [566, 501] width 452 height 593
type textarea "​ejemplo: sudo dmidecode -t bios system baseboard chassis processor memory cach…"
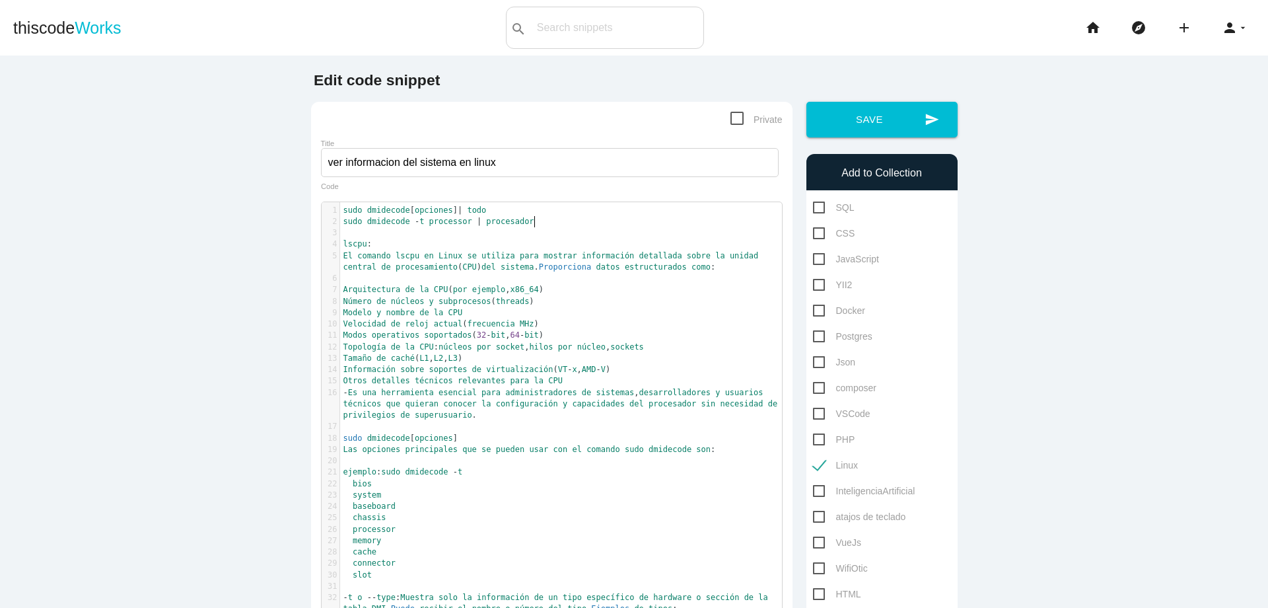
click at [542, 222] on pre "sudo dmidecode - t processor | procesador" at bounding box center [566, 221] width 452 height 11
type textarea "sudo dmidecode -t processor | procesador"
paste textarea
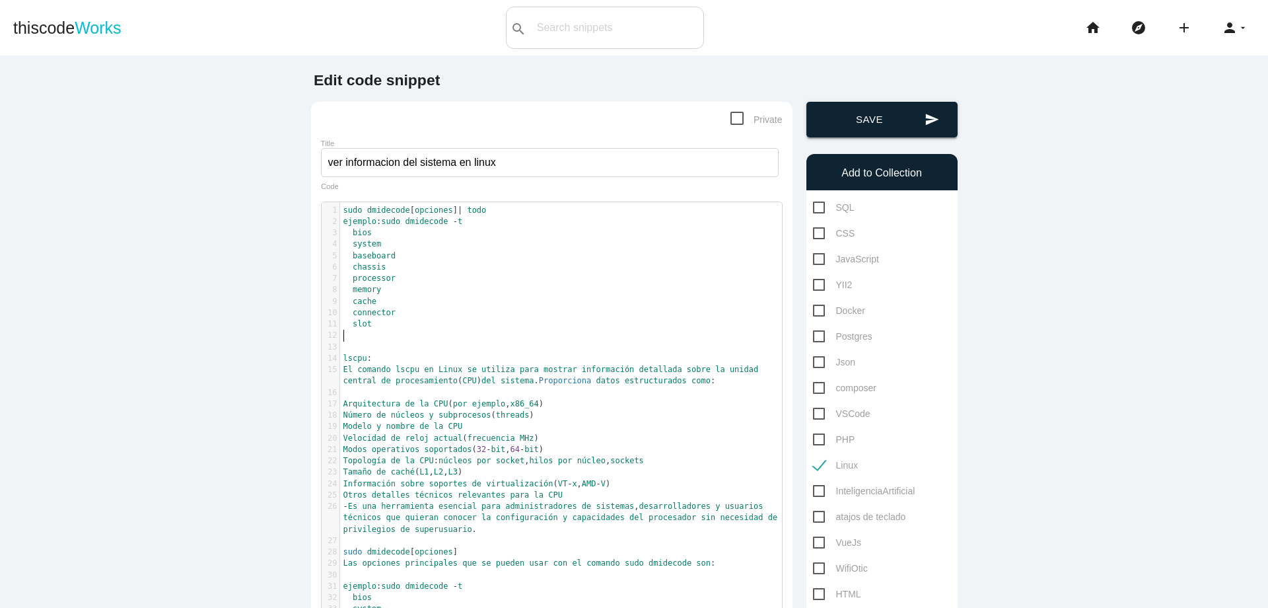
click at [858, 129] on button "send Save" at bounding box center [882, 120] width 151 height 36
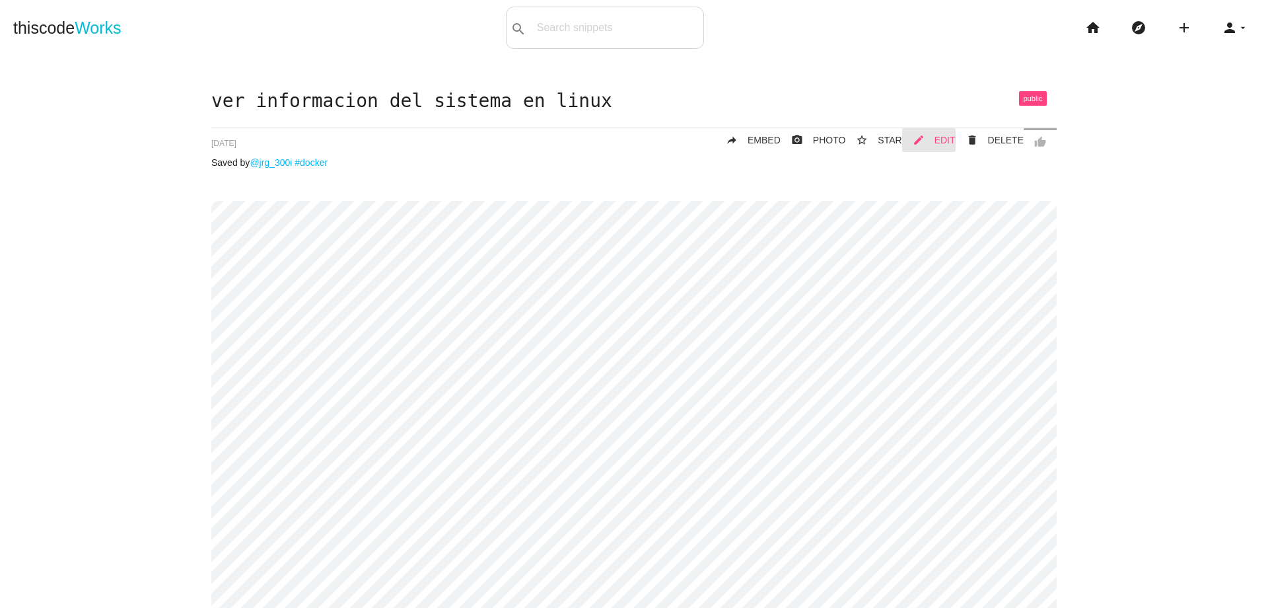
click at [944, 137] on span "EDIT" at bounding box center [945, 140] width 21 height 11
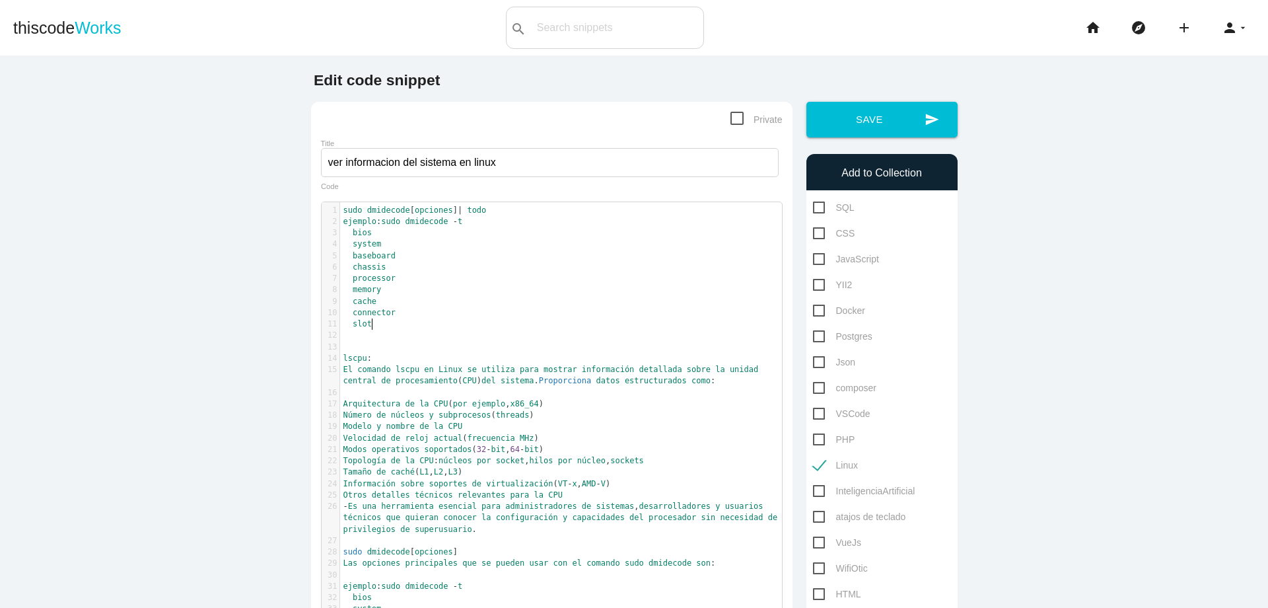
click at [376, 323] on pre "slot" at bounding box center [566, 323] width 452 height 11
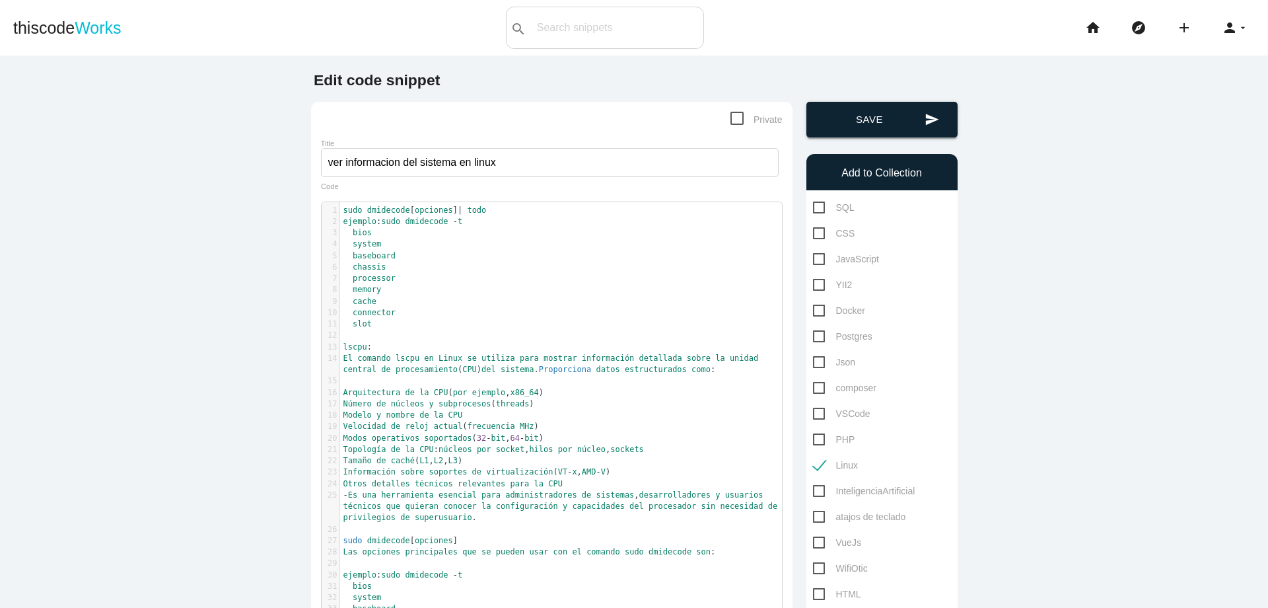
click at [879, 111] on button "send Save" at bounding box center [882, 120] width 151 height 36
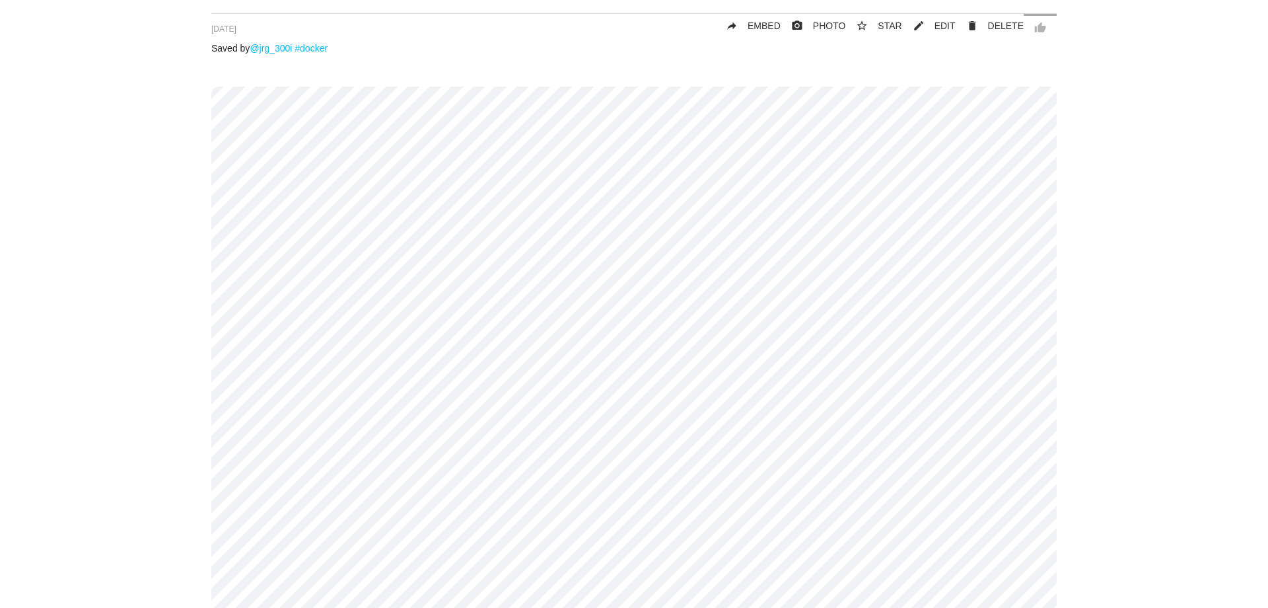
scroll to position [79, 0]
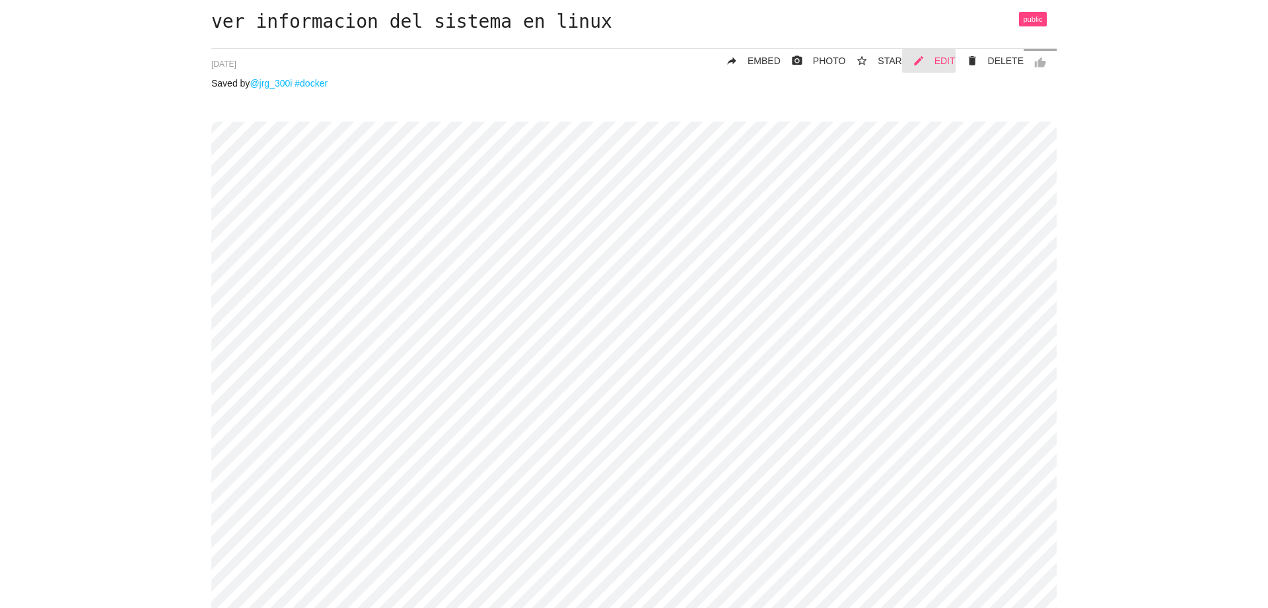
click at [945, 64] on span "EDIT" at bounding box center [945, 60] width 21 height 11
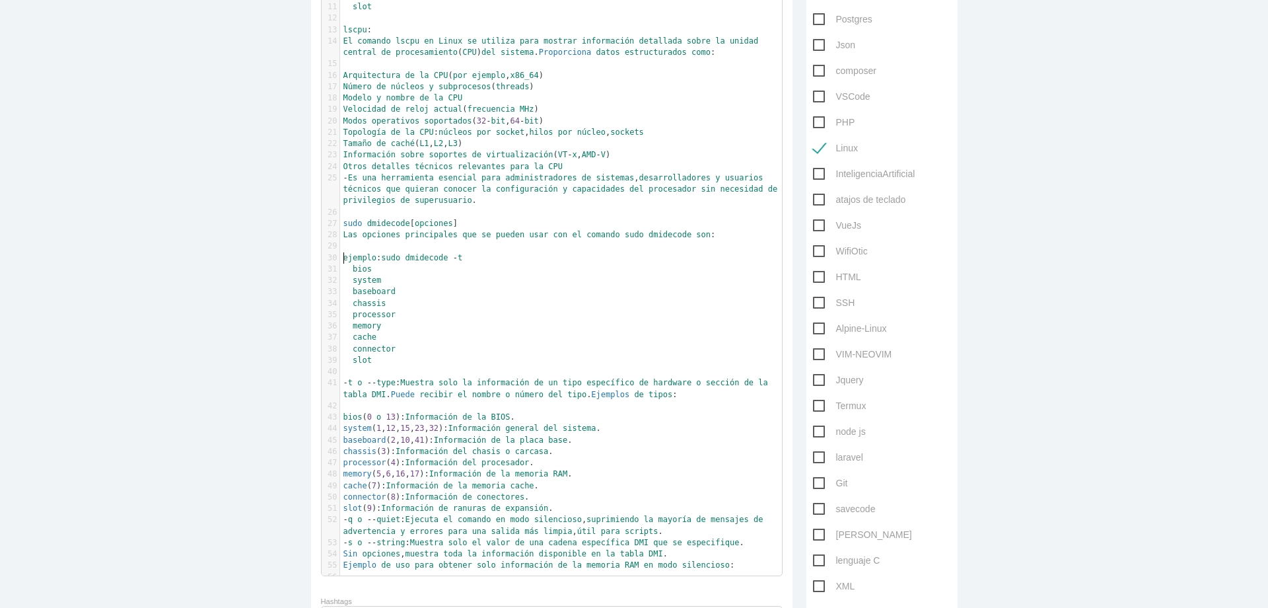
scroll to position [4, 0]
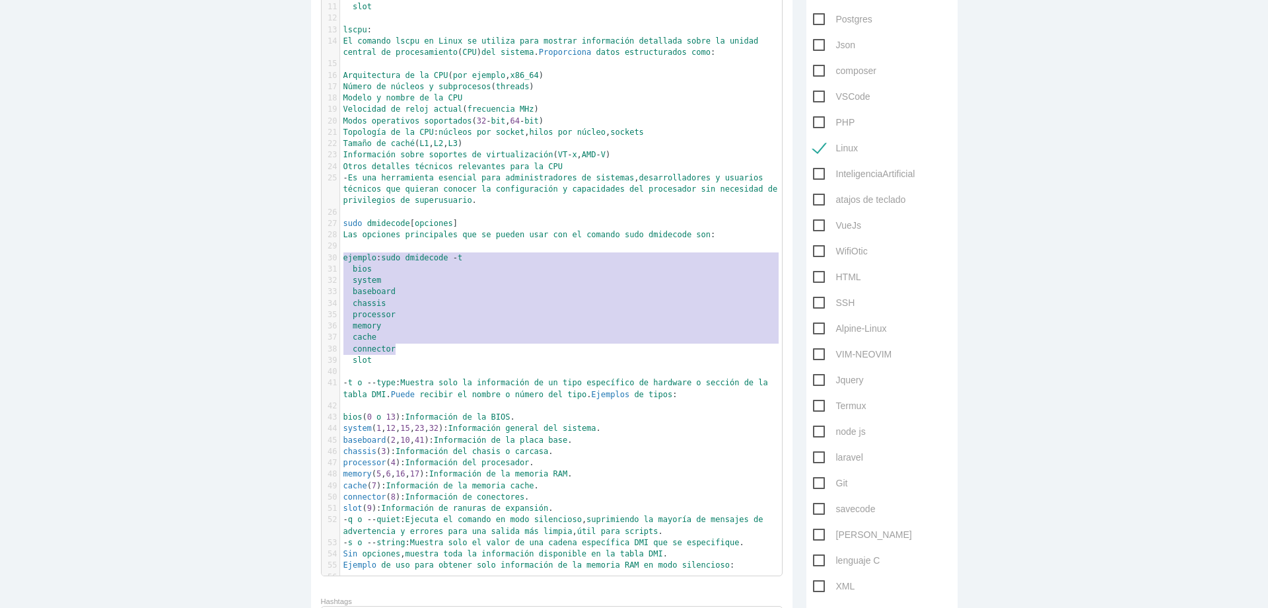
type textarea "ejemplo: sudo dmidecode -t bios system baseboard chassis processor memory cache…"
drag, startPoint x: 340, startPoint y: 258, endPoint x: 474, endPoint y: 355, distance: 166.1
click at [474, 355] on div "1 sudo dmidecode [ opciones ] | todo 2 ejemplo : sudo dmidecode - t 3 bios 4 sy…" at bounding box center [566, 235] width 452 height 695
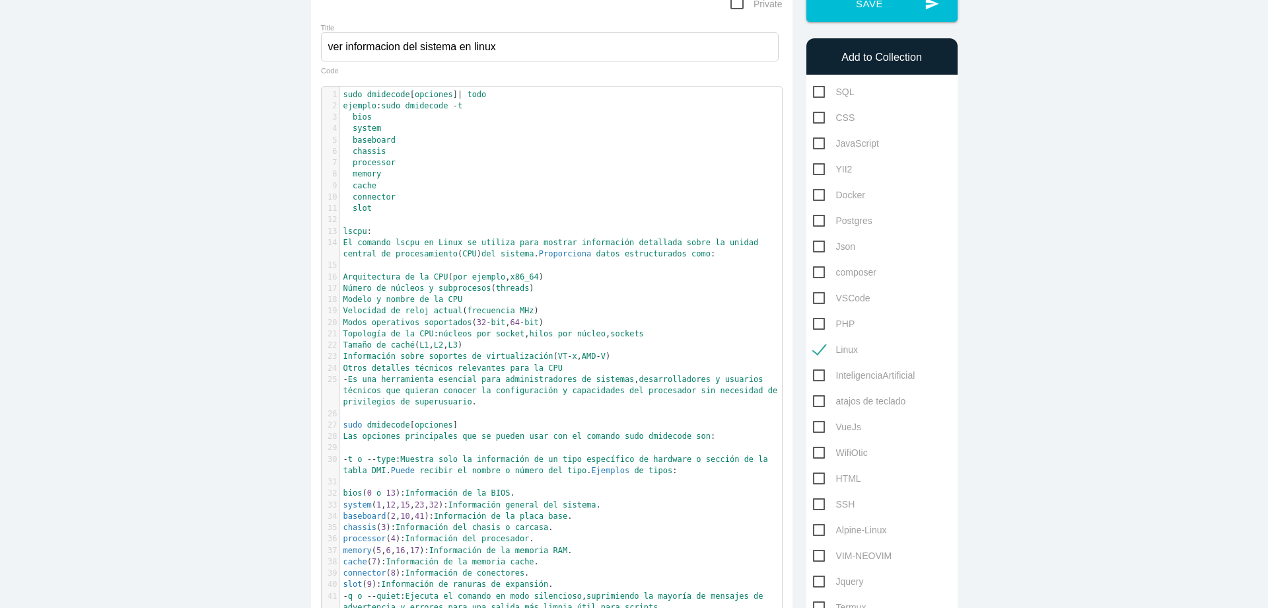
scroll to position [79, 0]
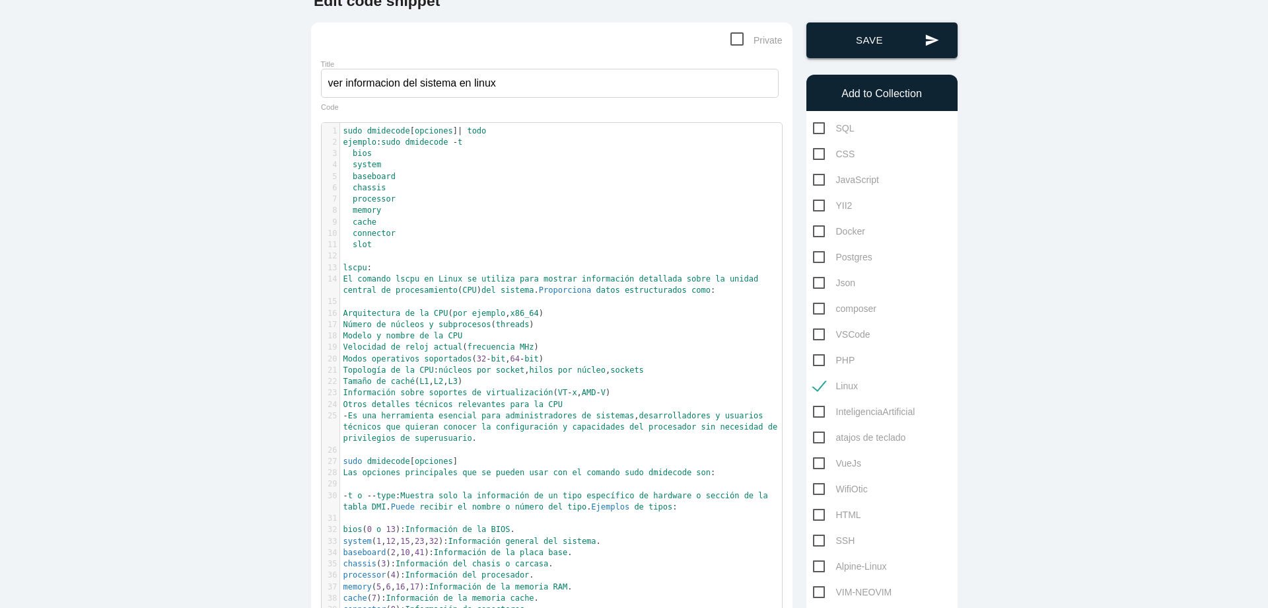
click at [871, 46] on button "send Save" at bounding box center [882, 40] width 151 height 36
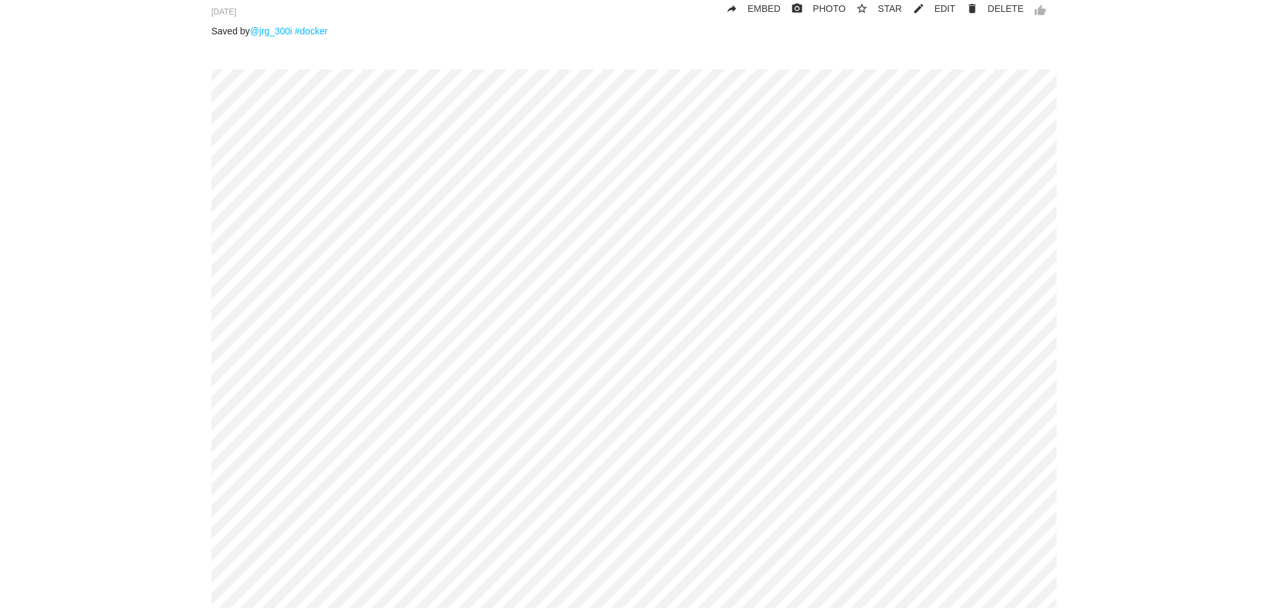
scroll to position [159, 0]
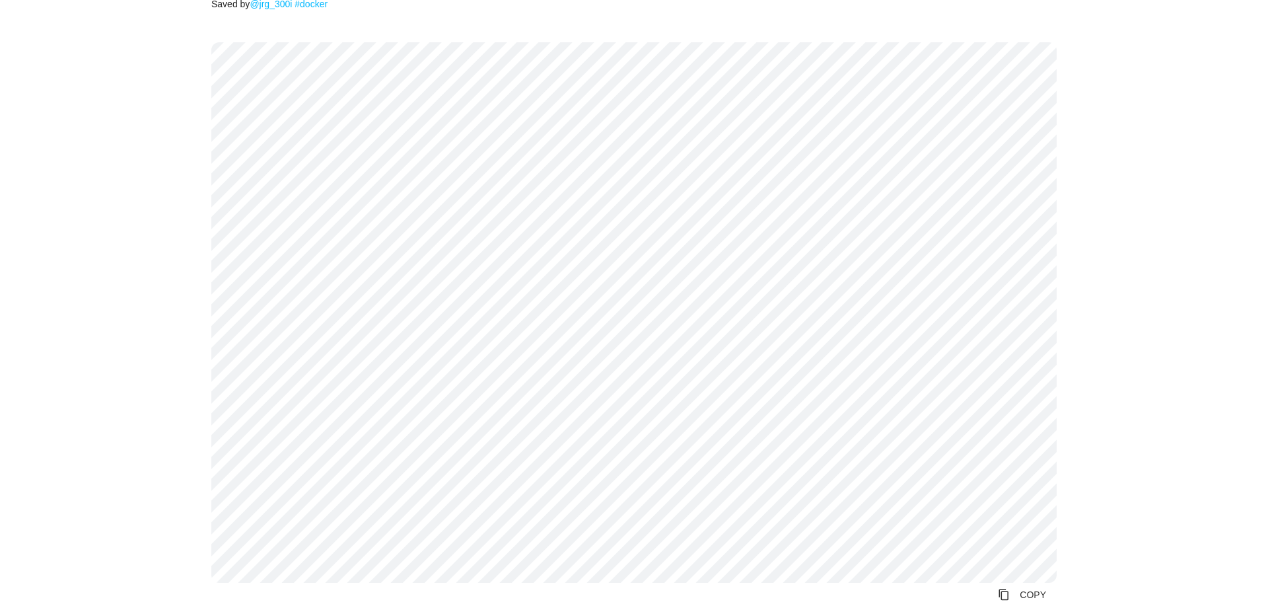
drag, startPoint x: 1258, startPoint y: 135, endPoint x: 1268, endPoint y: 29, distance: 106.8
click at [1268, 29] on body "thiscode Works search All: All: Code: Title: Tag: All: Code: Title: Tag: search…" at bounding box center [634, 304] width 1268 height 608
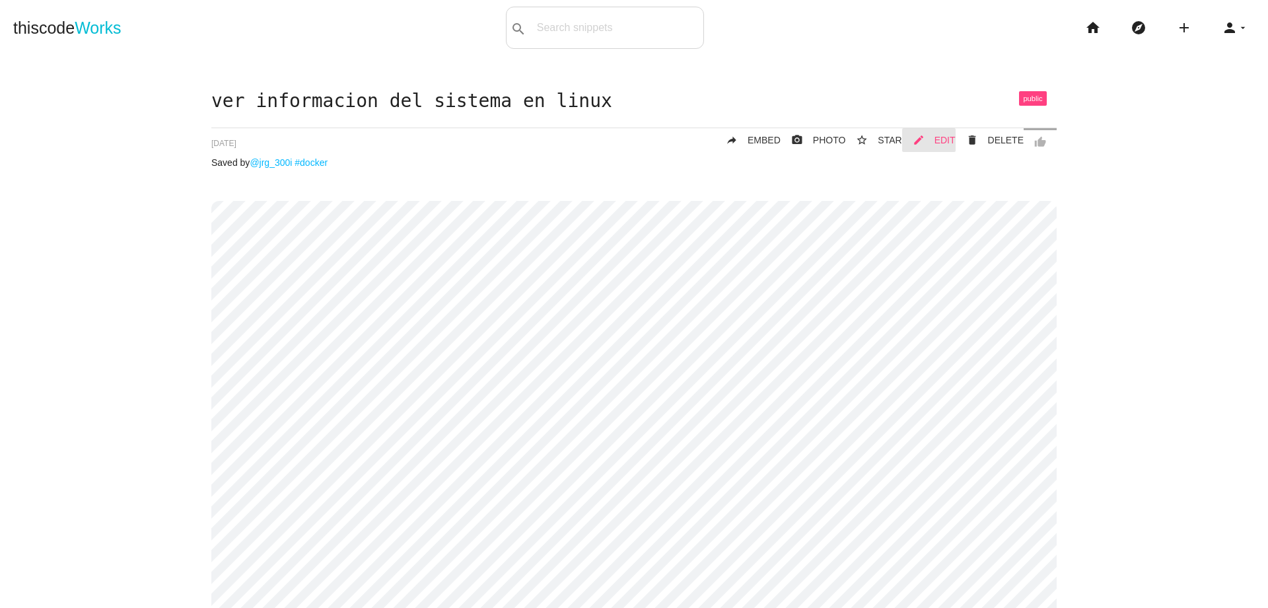
click at [953, 137] on span "EDIT" at bounding box center [945, 140] width 21 height 11
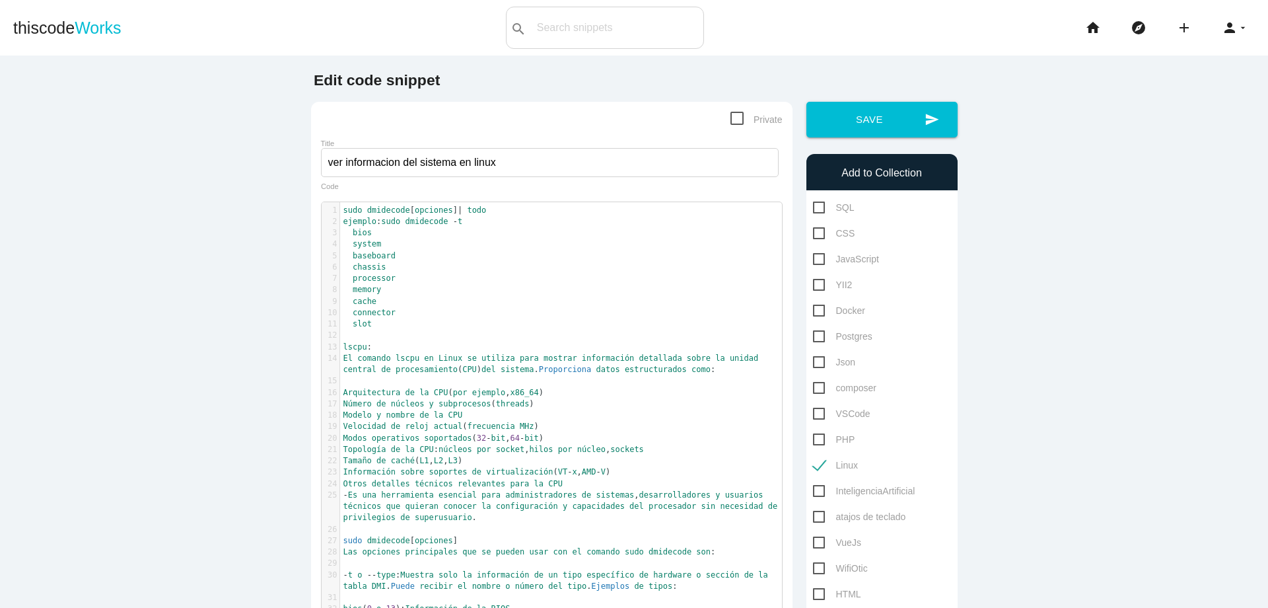
scroll to position [4, 0]
click at [344, 211] on span "sudo" at bounding box center [353, 209] width 19 height 9
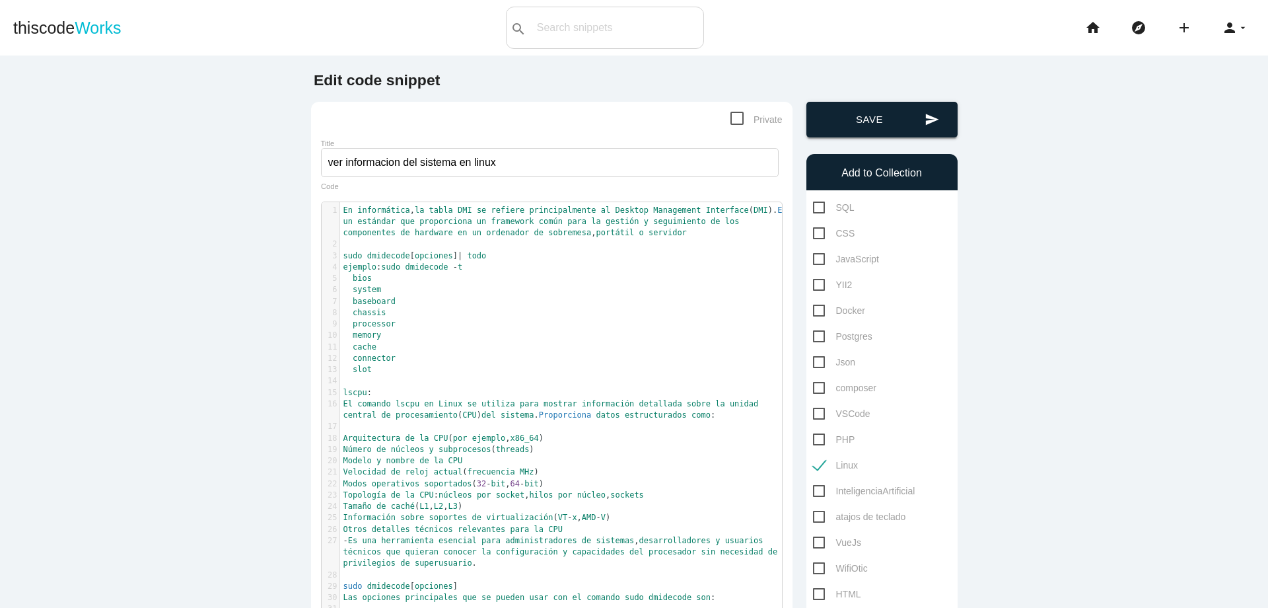
click at [925, 127] on icon "send" at bounding box center [932, 120] width 15 height 36
